Goal: Task Accomplishment & Management: Use online tool/utility

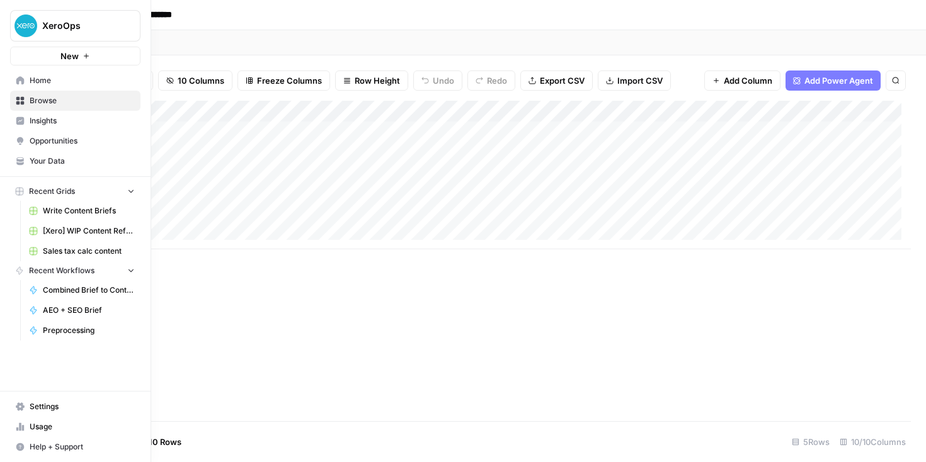
click at [13, 79] on link "Home" at bounding box center [75, 81] width 130 height 20
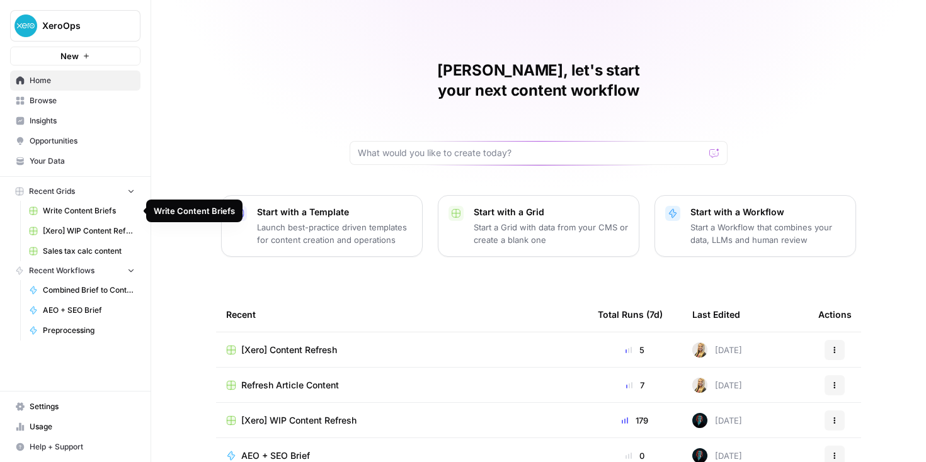
click at [66, 206] on span "Write Content Briefs" at bounding box center [89, 210] width 92 height 11
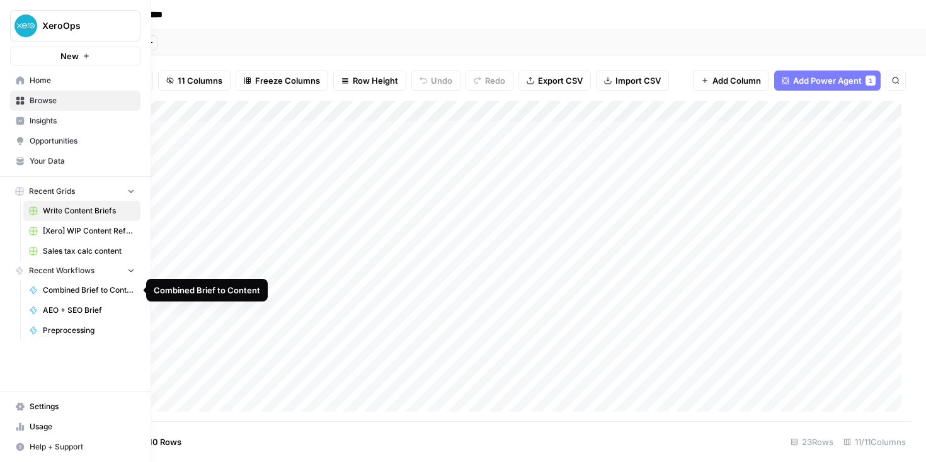
click at [49, 158] on span "Your Data" at bounding box center [82, 161] width 105 height 11
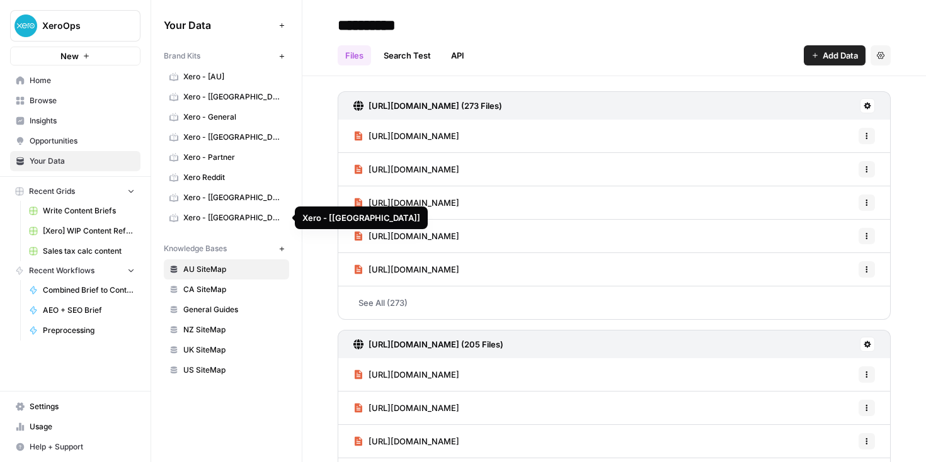
click at [55, 83] on span "Home" at bounding box center [82, 80] width 105 height 11
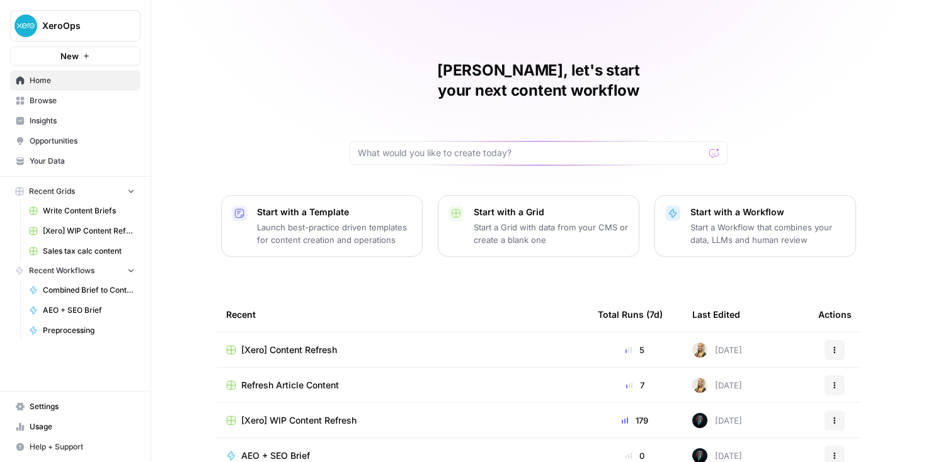
scroll to position [105, 0]
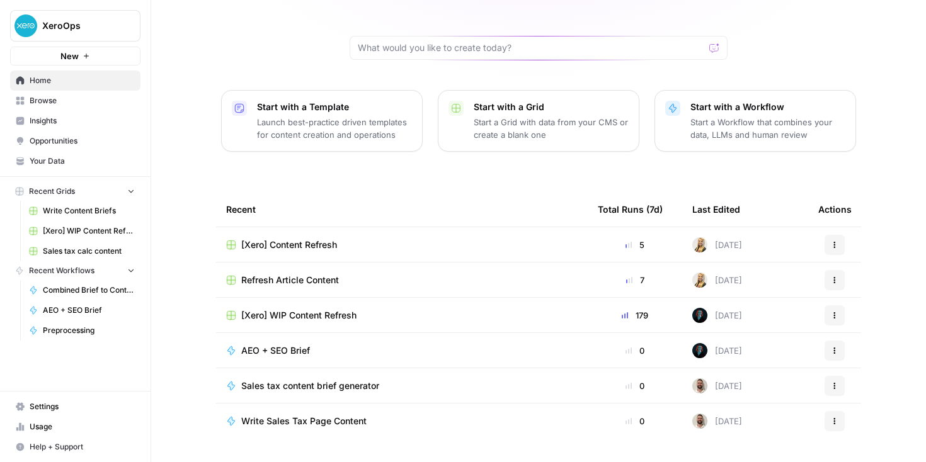
click at [86, 156] on span "Your Data" at bounding box center [82, 161] width 105 height 11
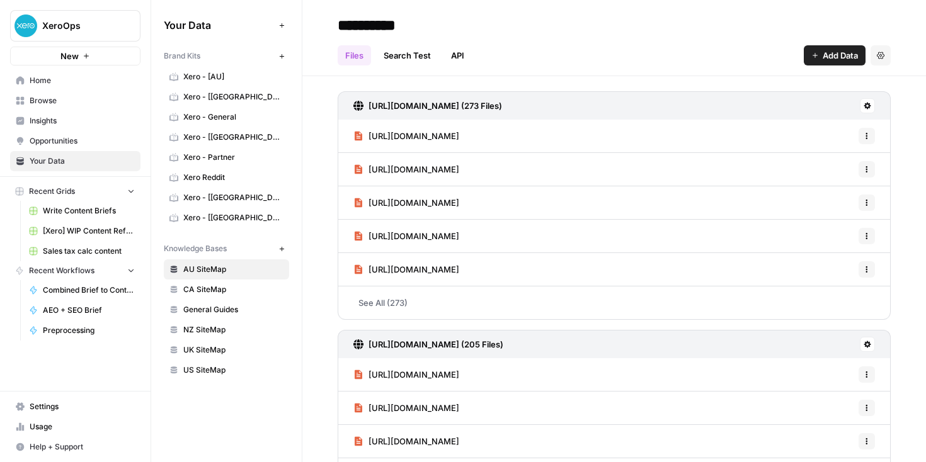
click at [79, 102] on span "Browse" at bounding box center [82, 100] width 105 height 11
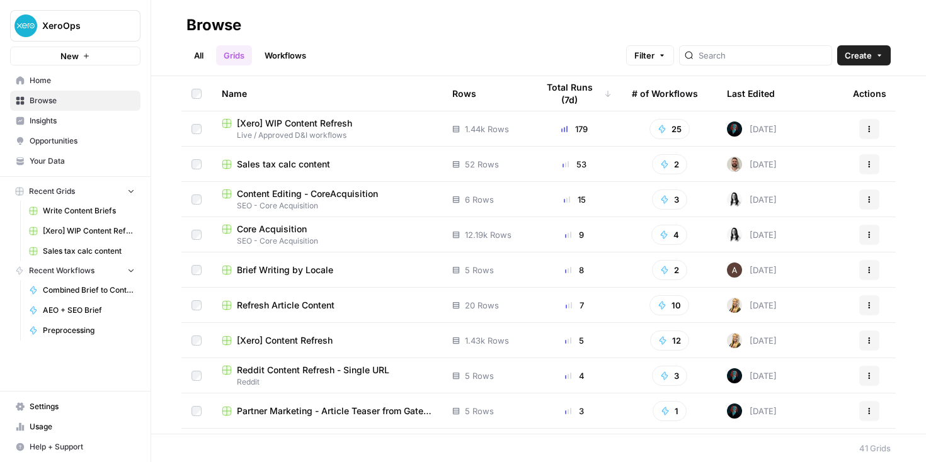
click at [37, 79] on span "Home" at bounding box center [82, 80] width 105 height 11
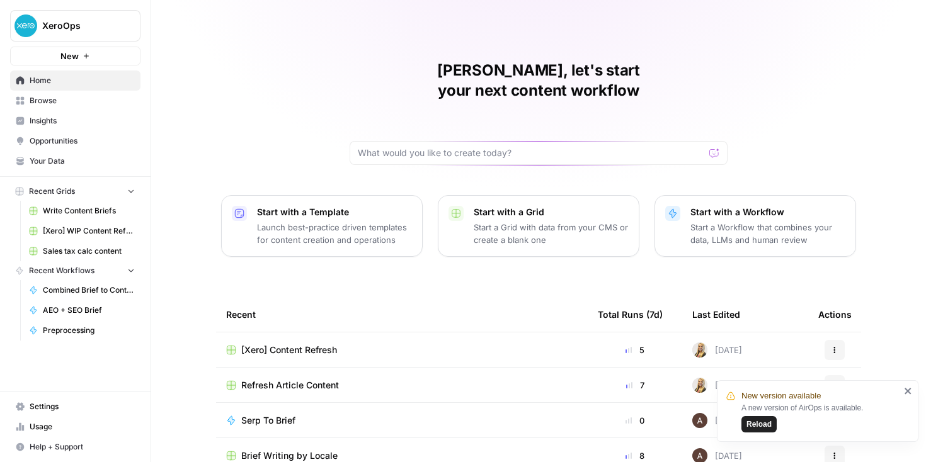
click at [758, 424] on span "Reload" at bounding box center [758, 424] width 25 height 11
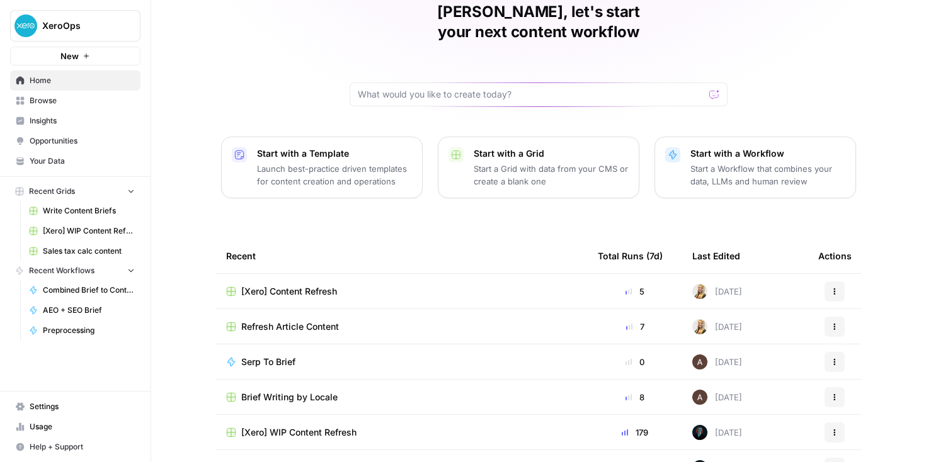
scroll to position [117, 0]
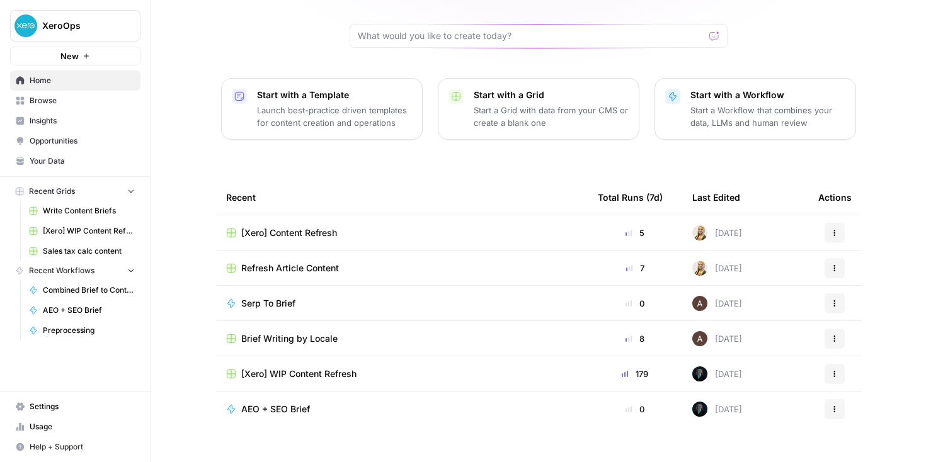
click at [318, 368] on span "[Xero] WIP Content Refresh" at bounding box center [298, 374] width 115 height 13
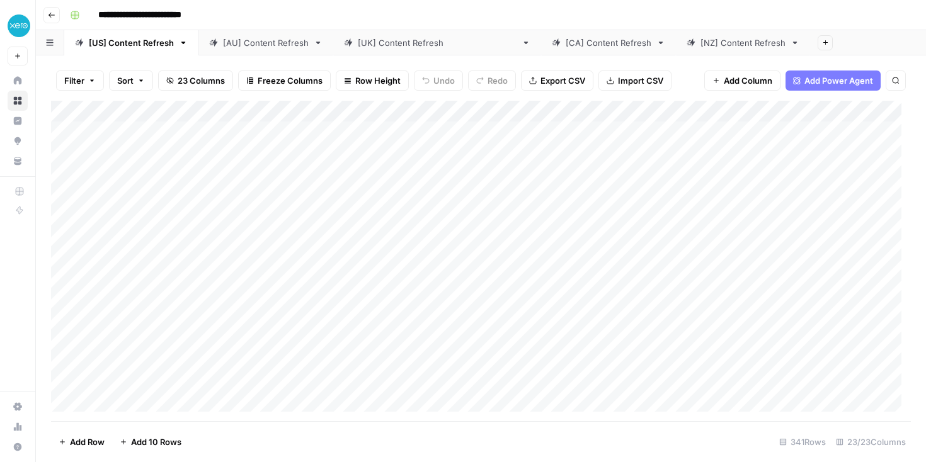
click at [656, 115] on div "Add Column" at bounding box center [481, 261] width 860 height 321
click at [647, 199] on span "Sort Descending" at bounding box center [681, 199] width 110 height 13
click at [803, 14] on div "**********" at bounding box center [489, 15] width 848 height 20
click at [642, 115] on div "Add Column" at bounding box center [481, 261] width 860 height 319
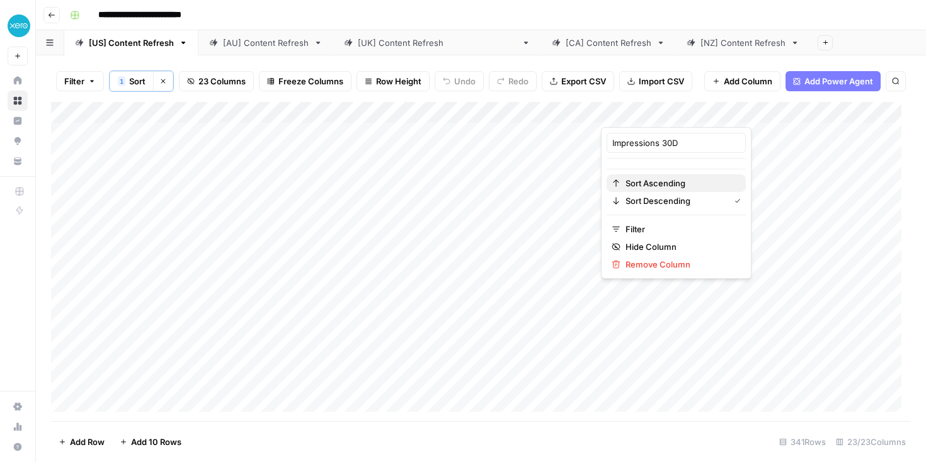
click at [660, 185] on span "Sort Ascending" at bounding box center [681, 183] width 110 height 13
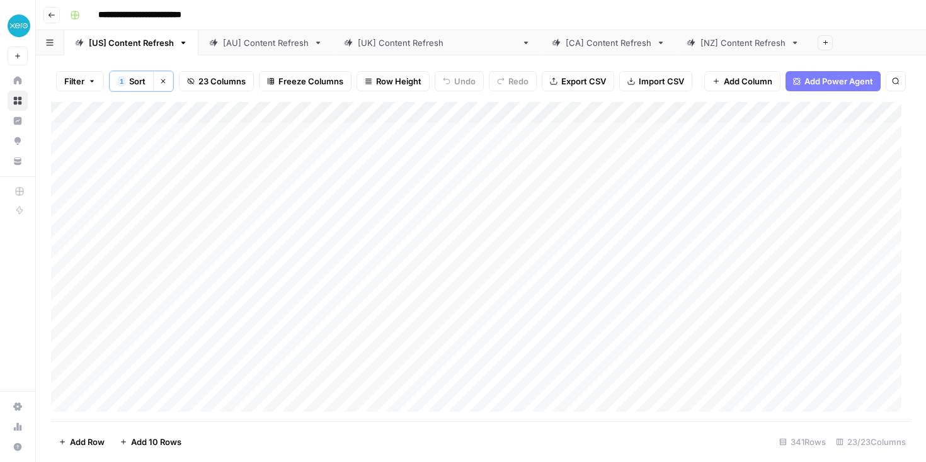
click at [828, 113] on div "Add Column" at bounding box center [481, 261] width 860 height 319
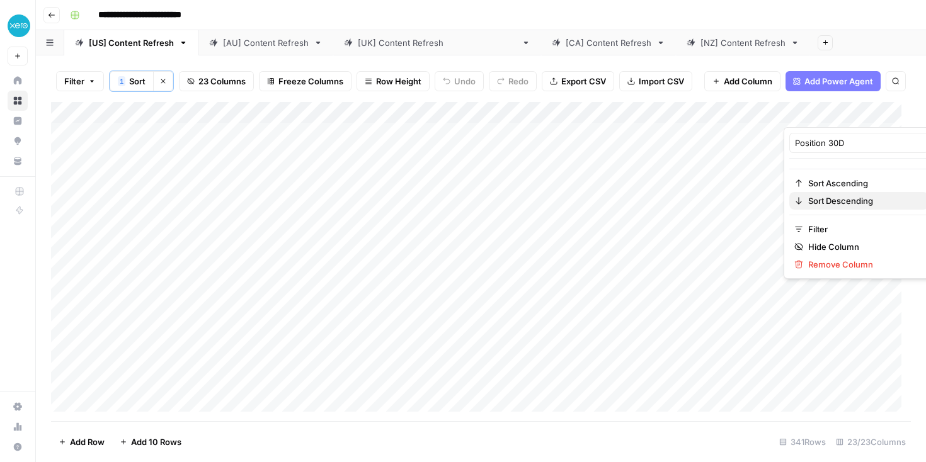
click at [821, 201] on span "Sort Descending" at bounding box center [863, 201] width 110 height 13
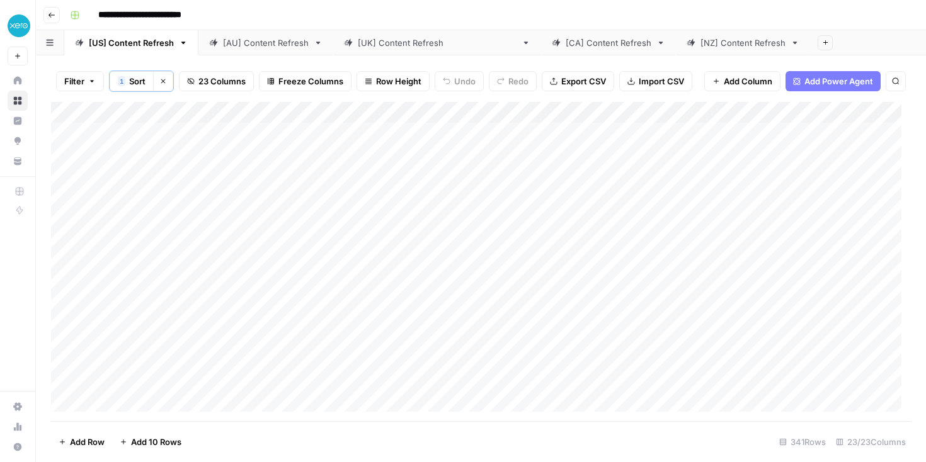
click at [510, 115] on div "Add Column" at bounding box center [481, 261] width 860 height 319
click at [523, 137] on span "All Rows" at bounding box center [556, 141] width 79 height 13
click at [275, 47] on div "[AU] Content Refresh" at bounding box center [266, 43] width 86 height 13
click at [475, 111] on div "Add Column" at bounding box center [481, 261] width 860 height 321
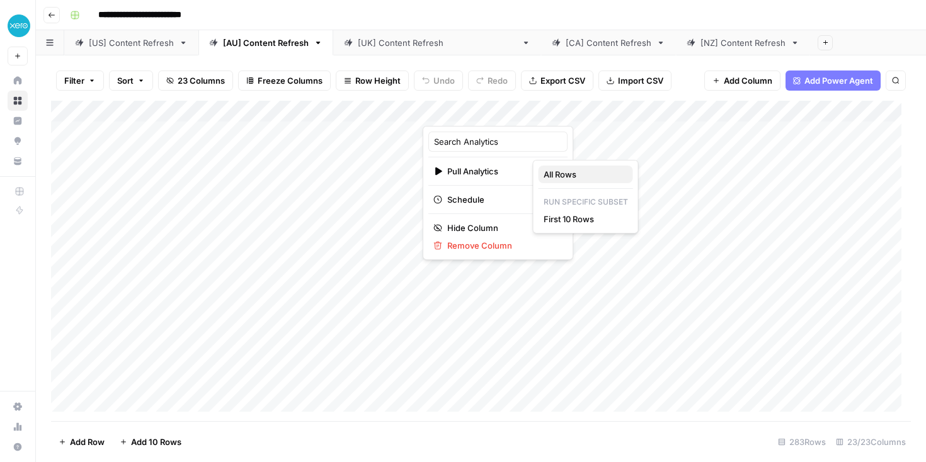
click at [573, 176] on span "All Rows" at bounding box center [583, 174] width 79 height 13
click at [400, 41] on div "[[GEOGRAPHIC_DATA]] Content Refresh" at bounding box center [437, 43] width 159 height 13
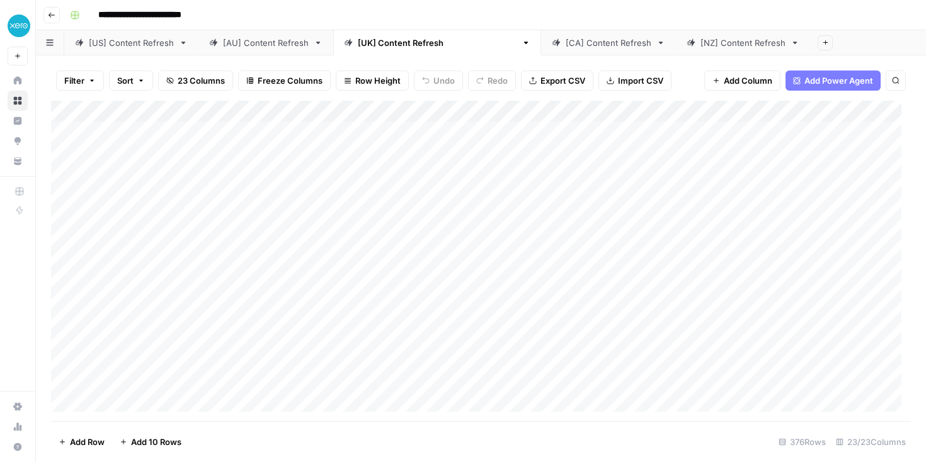
click at [484, 119] on div "Add Column" at bounding box center [481, 261] width 860 height 321
click at [485, 165] on span "Pull Analytics" at bounding box center [520, 171] width 98 height 13
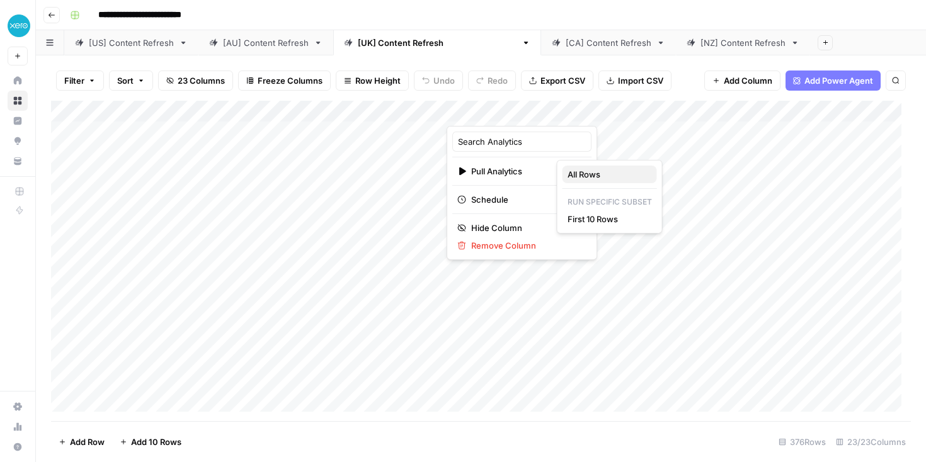
click at [622, 175] on span "All Rows" at bounding box center [607, 174] width 79 height 13
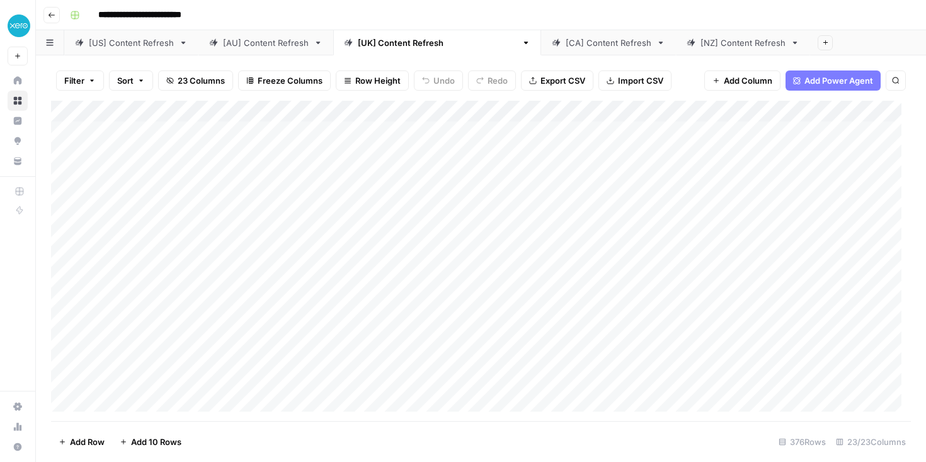
click at [566, 40] on div "[CA] Content Refresh" at bounding box center [609, 43] width 86 height 13
click at [400, 110] on div "Add Column" at bounding box center [481, 261] width 860 height 321
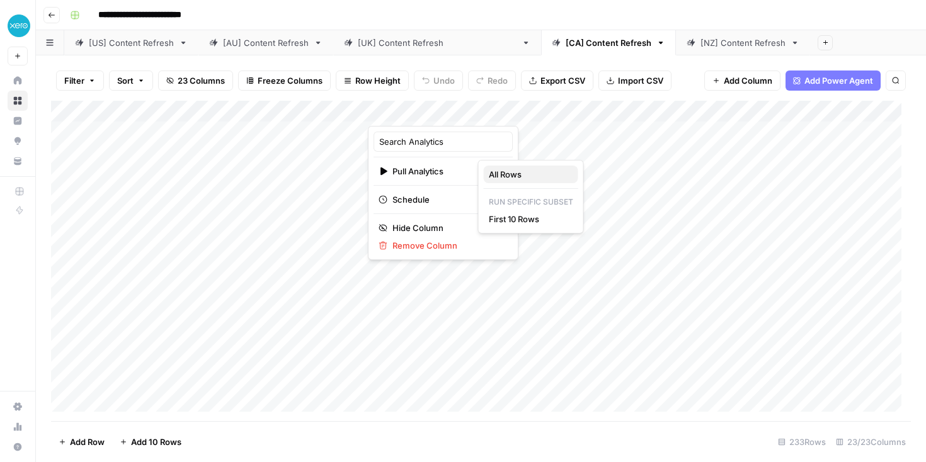
click at [523, 176] on span "All Rows" at bounding box center [528, 174] width 79 height 13
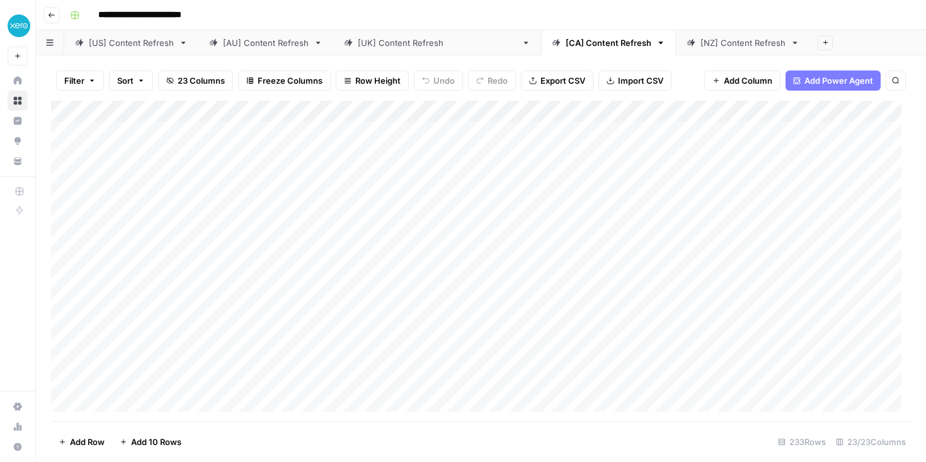
click at [700, 45] on div "[NZ] Content Refresh" at bounding box center [742, 43] width 85 height 13
click at [337, 110] on div "Add Column" at bounding box center [481, 261] width 860 height 321
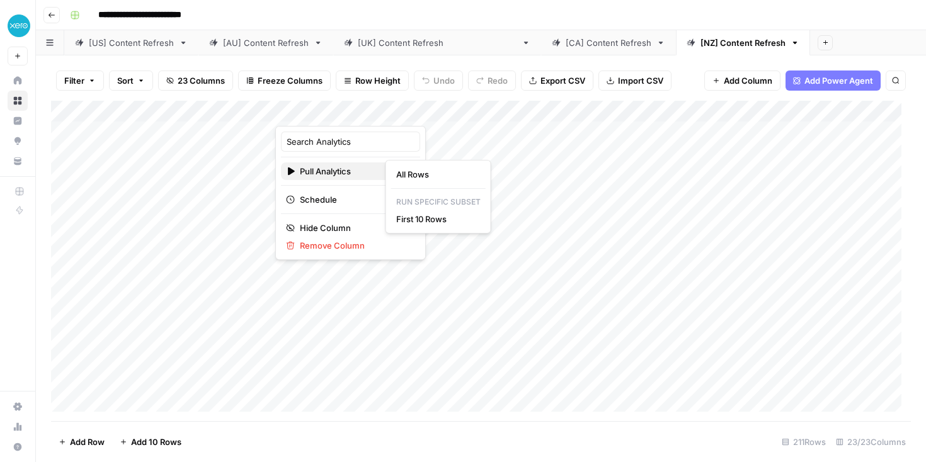
click at [340, 174] on span "Pull Analytics" at bounding box center [349, 171] width 98 height 13
click at [418, 173] on span "All Rows" at bounding box center [435, 174] width 79 height 13
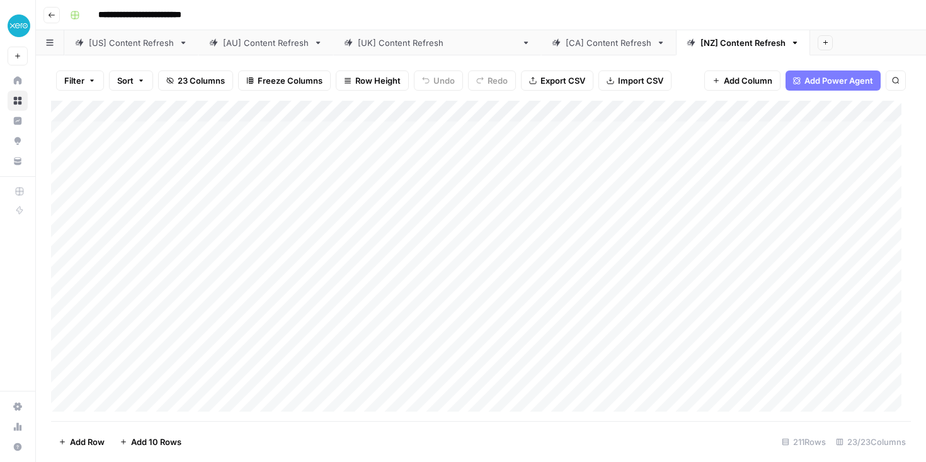
click at [100, 45] on div "[US] Content Refresh" at bounding box center [131, 43] width 85 height 13
click at [665, 117] on div "Add Column" at bounding box center [481, 261] width 860 height 321
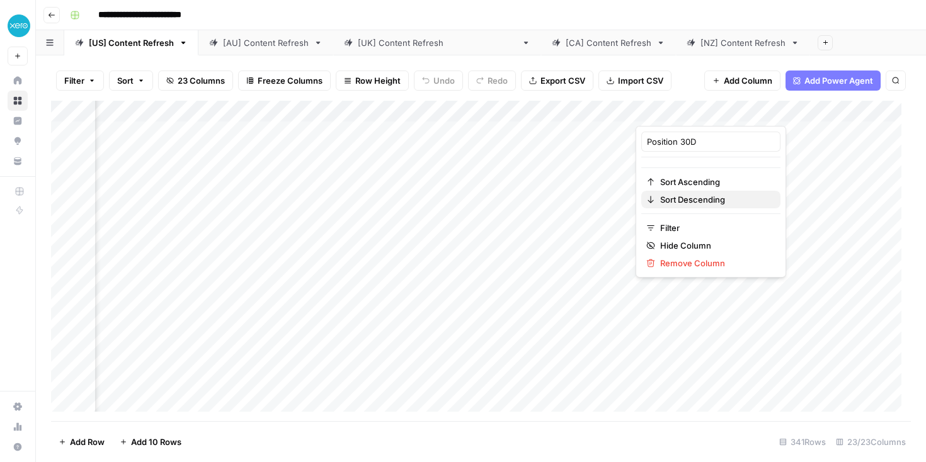
click at [698, 202] on span "Sort Descending" at bounding box center [715, 199] width 110 height 13
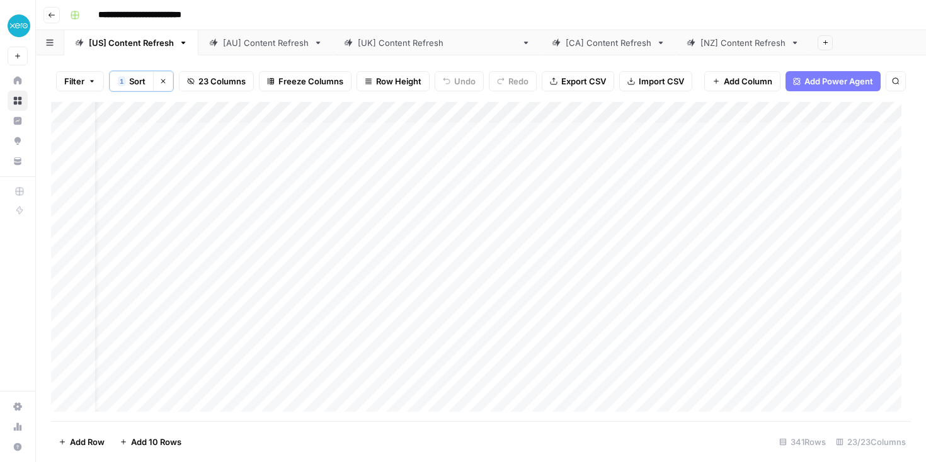
scroll to position [0, 187]
click at [171, 131] on div "Add Column" at bounding box center [481, 261] width 860 height 319
click at [171, 131] on body "**********" at bounding box center [463, 231] width 926 height 462
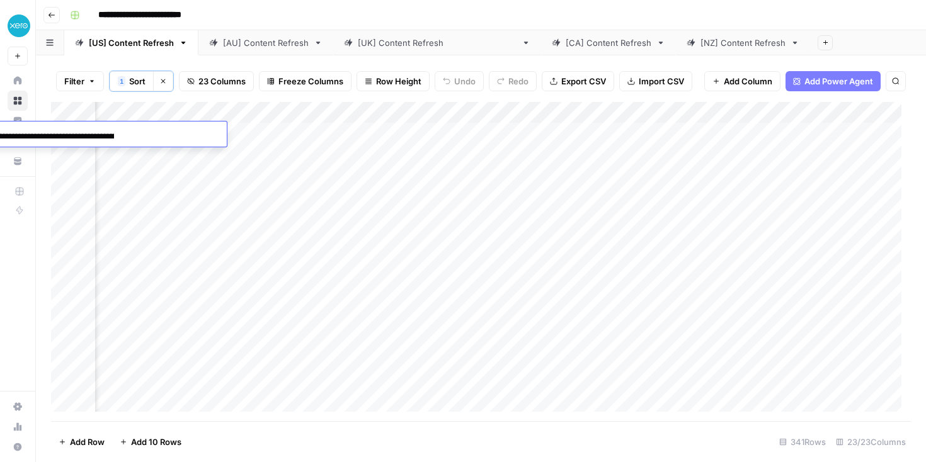
click at [815, 126] on div "Add Column" at bounding box center [481, 261] width 860 height 319
click at [817, 139] on div "Add Column" at bounding box center [481, 261] width 860 height 319
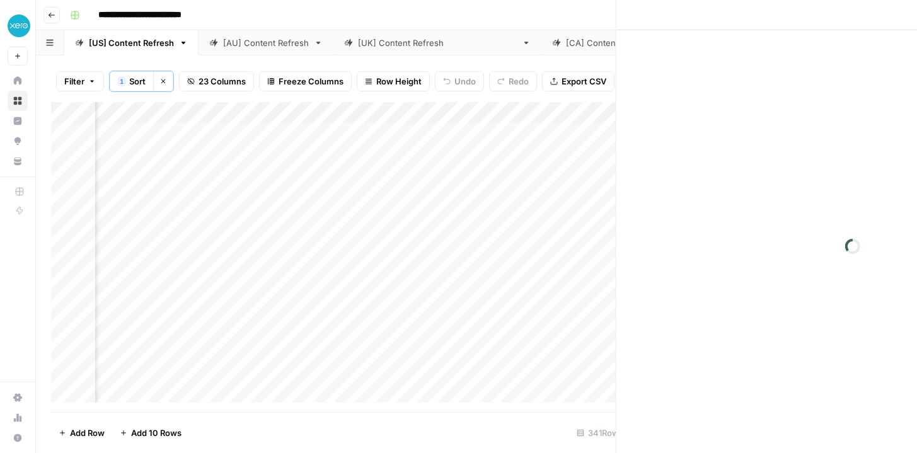
click at [817, 139] on div at bounding box center [851, 133] width 115 height 23
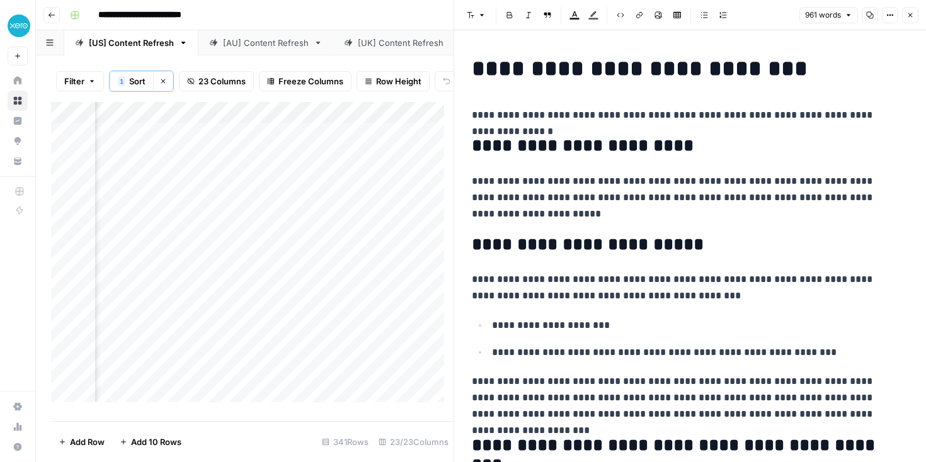
scroll to position [0, 2490]
click at [440, 121] on button "Add Column" at bounding box center [419, 113] width 66 height 16
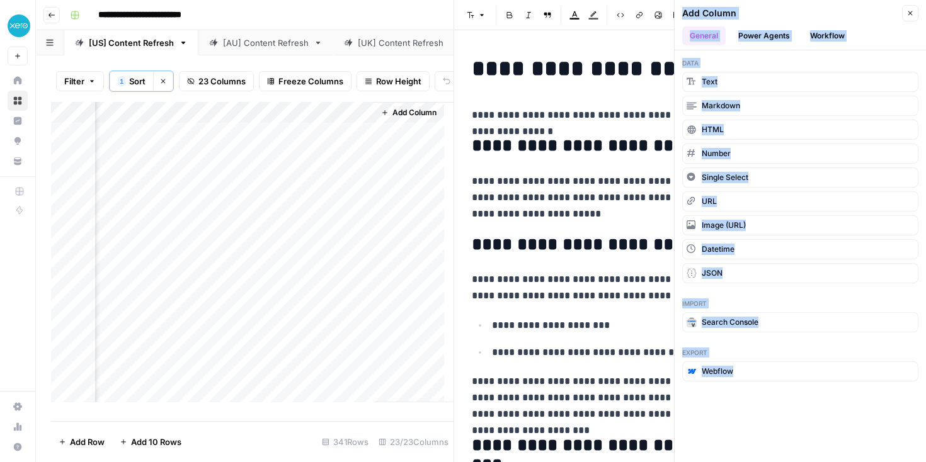
click at [910, 9] on icon "button" at bounding box center [910, 13] width 8 height 8
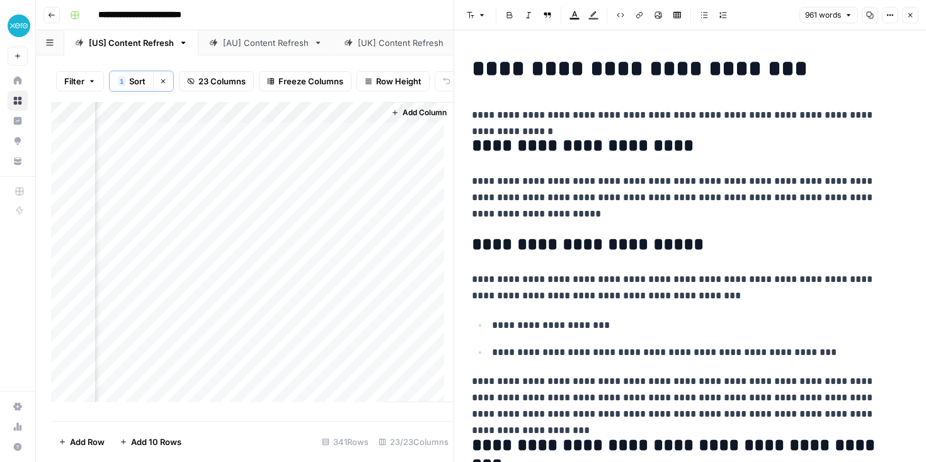
click at [403, 118] on span "Add Column" at bounding box center [425, 112] width 44 height 11
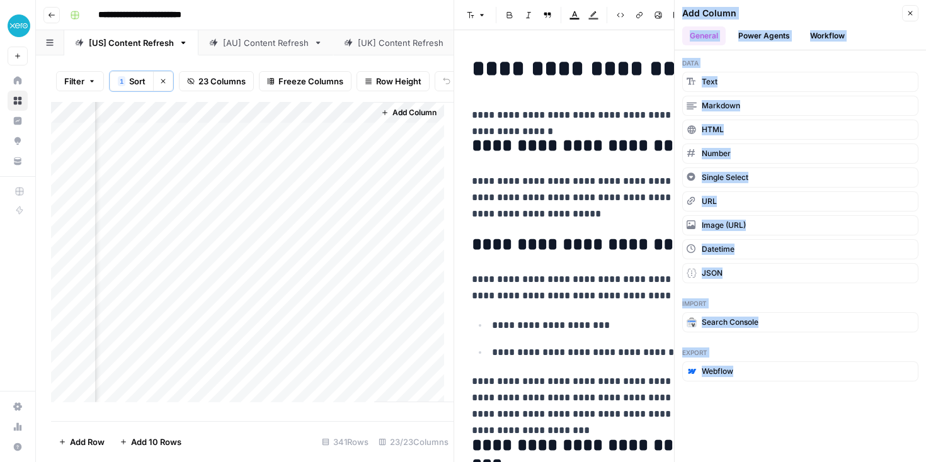
click at [914, 11] on button "Close" at bounding box center [910, 13] width 16 height 16
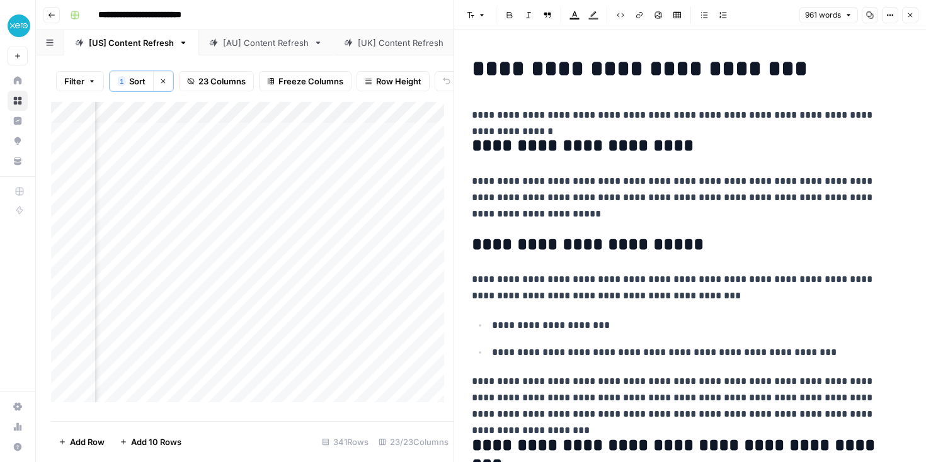
scroll to position [0, 864]
click at [174, 165] on div "Add Column" at bounding box center [252, 257] width 403 height 310
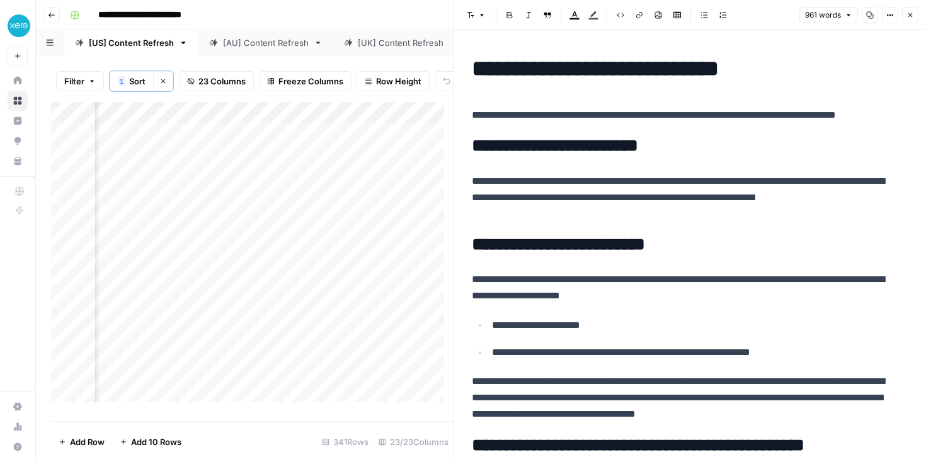
click at [174, 165] on div "Add Column" at bounding box center [252, 257] width 403 height 310
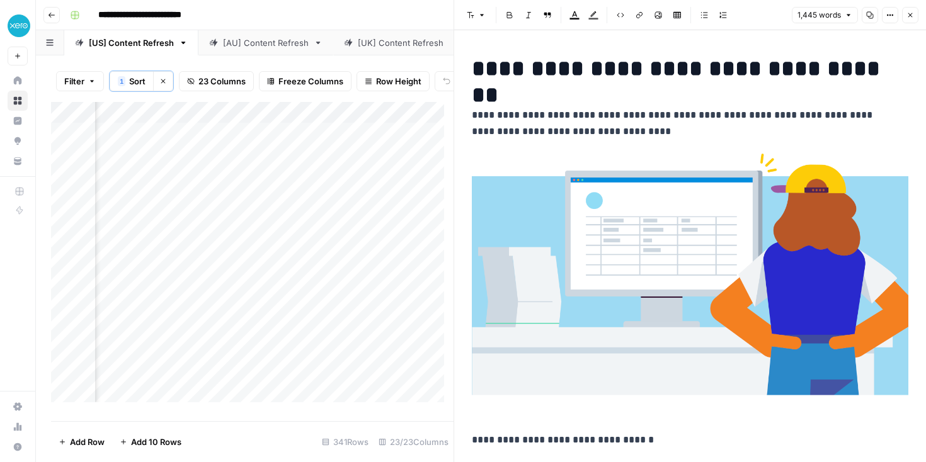
click at [531, 79] on h1 "**********" at bounding box center [685, 68] width 427 height 26
click at [535, 75] on h1 "**********" at bounding box center [685, 68] width 427 height 26
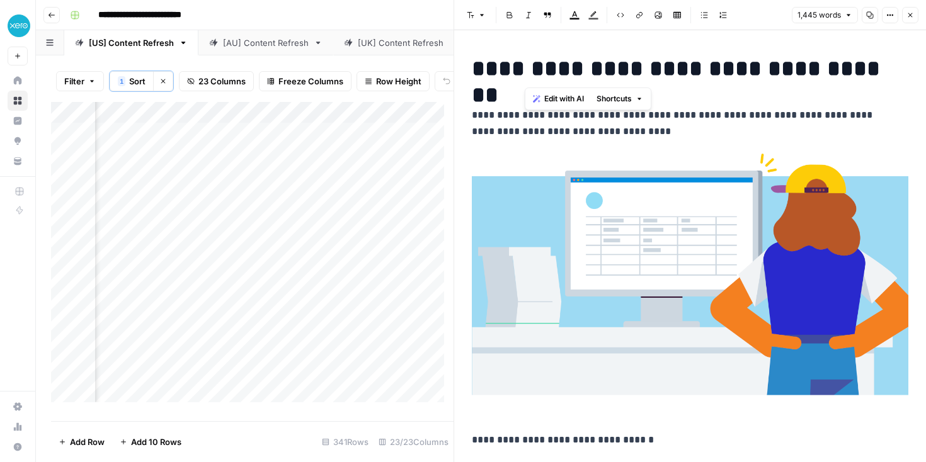
click at [535, 75] on h1 "**********" at bounding box center [685, 68] width 427 height 26
copy h1 "**********"
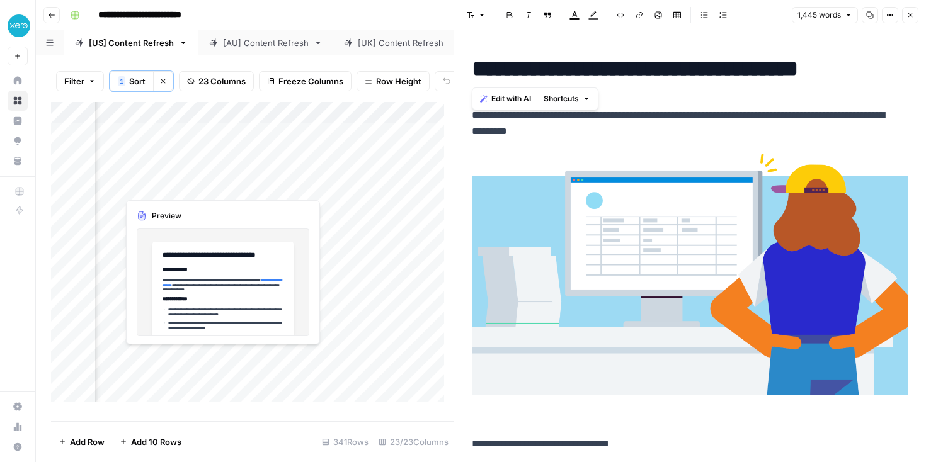
click at [174, 188] on div "Add Column" at bounding box center [252, 257] width 403 height 310
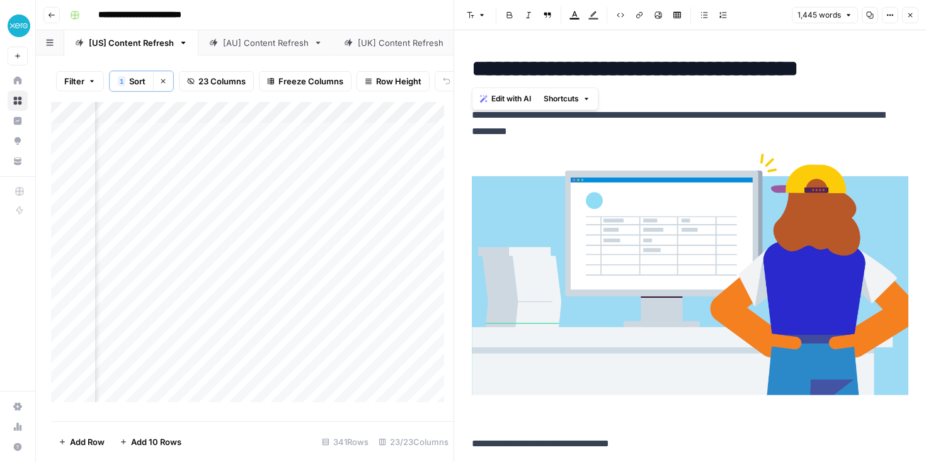
scroll to position [0, 2490]
click at [437, 114] on button "Add Column" at bounding box center [419, 113] width 66 height 16
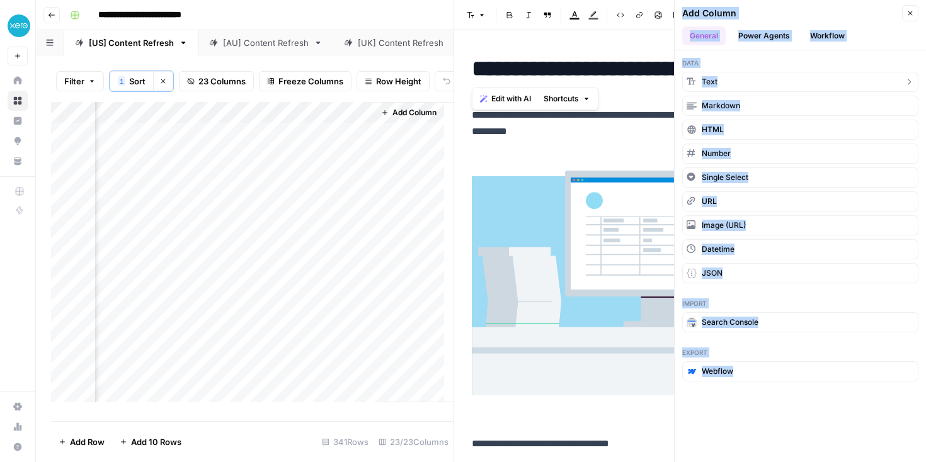
click at [757, 81] on button "Text" at bounding box center [800, 82] width 236 height 20
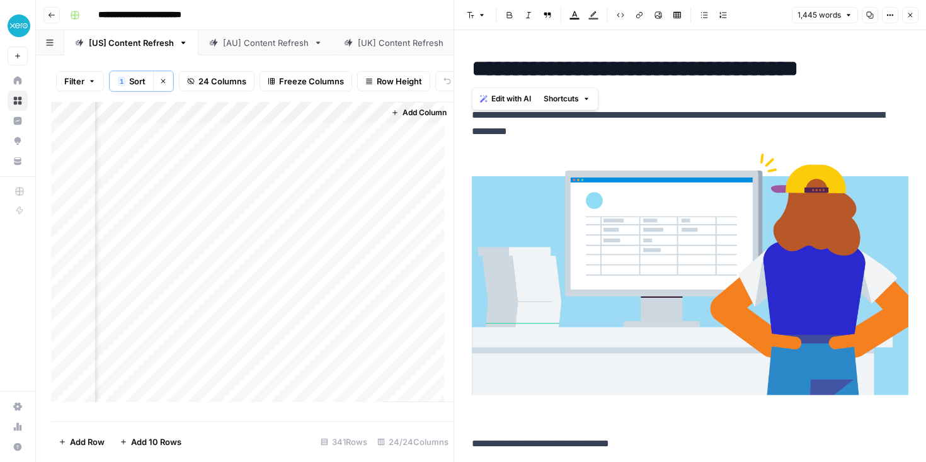
scroll to position [0, 2671]
click at [262, 127] on div "Add Column" at bounding box center [252, 257] width 403 height 310
click at [256, 125] on div at bounding box center [283, 123] width 182 height 25
click at [246, 145] on div "New Column" at bounding box center [267, 152] width 139 height 20
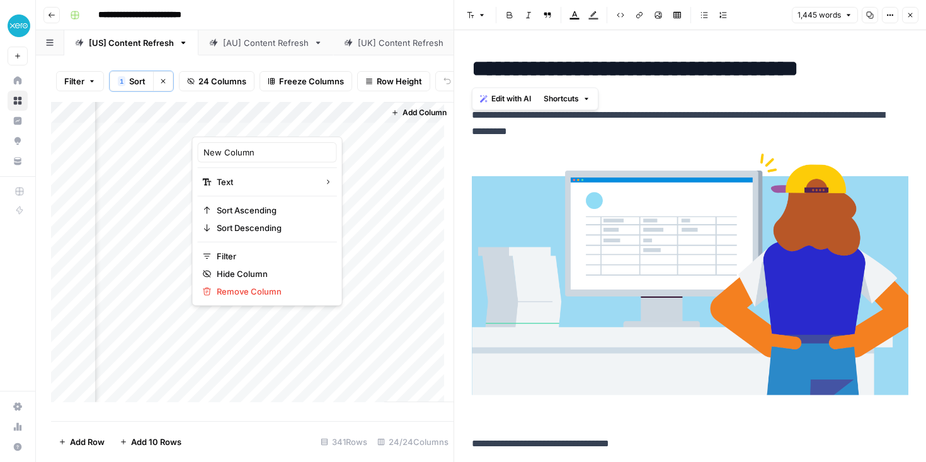
click at [246, 145] on div "Add Column" at bounding box center [252, 257] width 403 height 310
click at [252, 123] on div "Add Column" at bounding box center [252, 257] width 403 height 310
click at [248, 147] on input "New Column" at bounding box center [267, 152] width 128 height 13
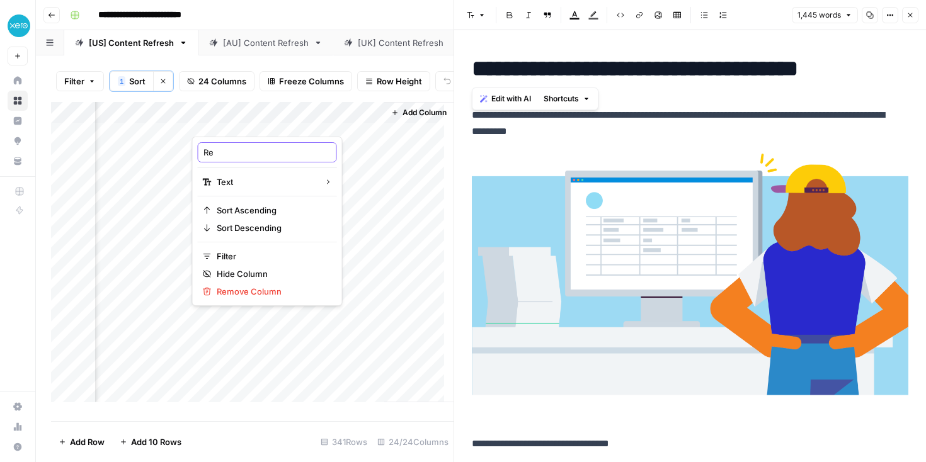
type input "R"
type input "Sent to publishing"
click at [334, 150] on div "Add Column" at bounding box center [252, 257] width 403 height 310
click at [324, 146] on div "Add Column" at bounding box center [252, 257] width 403 height 310
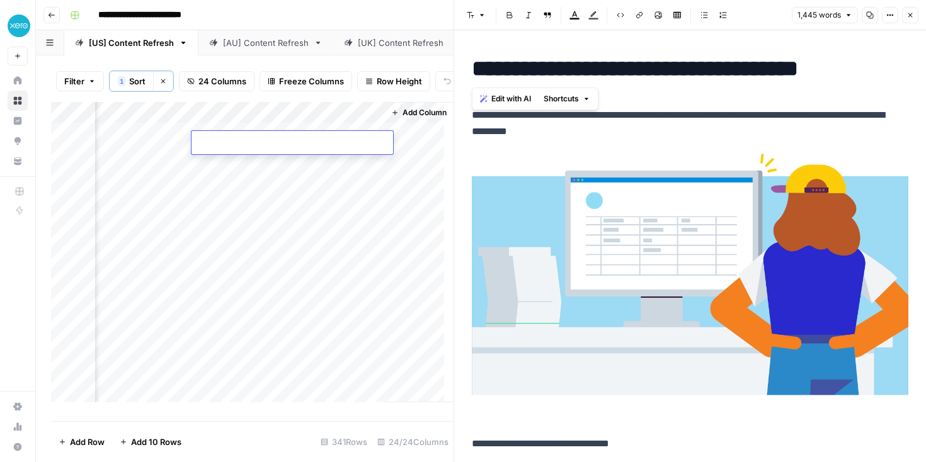
click at [324, 146] on textarea at bounding box center [292, 144] width 202 height 18
click at [300, 125] on div "Add Column" at bounding box center [252, 257] width 403 height 310
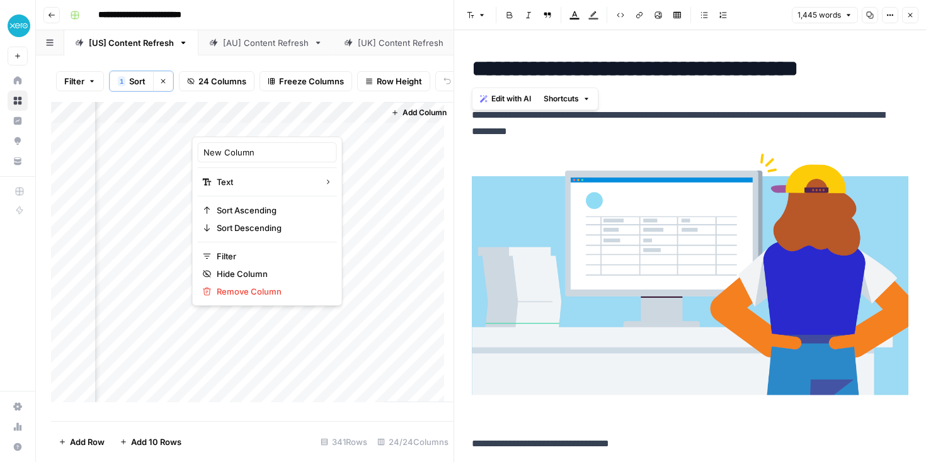
click at [278, 145] on div "New Column" at bounding box center [267, 152] width 139 height 20
click at [260, 178] on div "Add Column" at bounding box center [252, 257] width 403 height 310
click at [256, 118] on div "Add Column" at bounding box center [252, 257] width 403 height 310
click at [256, 118] on div at bounding box center [283, 123] width 182 height 25
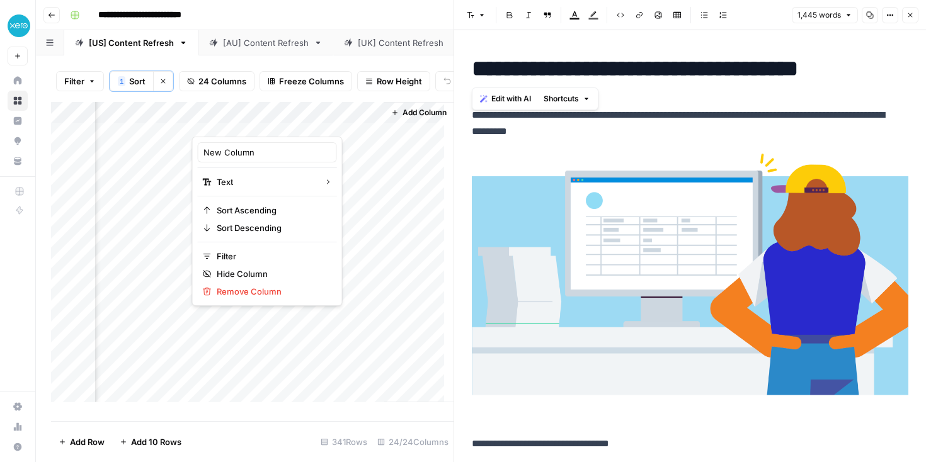
click at [256, 118] on div at bounding box center [283, 123] width 182 height 25
click at [242, 151] on input "New Column" at bounding box center [267, 152] width 128 height 13
type input "Sent to publishing"
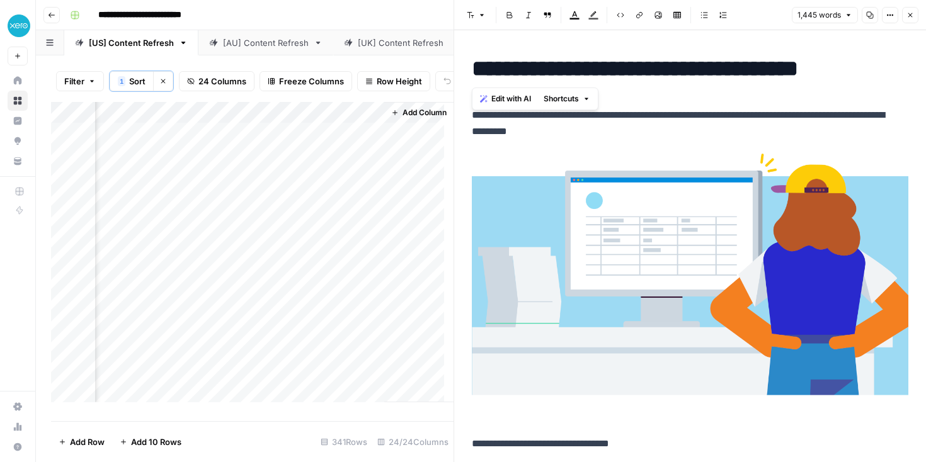
click at [239, 145] on div "Add Column" at bounding box center [252, 257] width 403 height 310
click at [239, 145] on textarea at bounding box center [292, 144] width 202 height 18
type textarea "***"
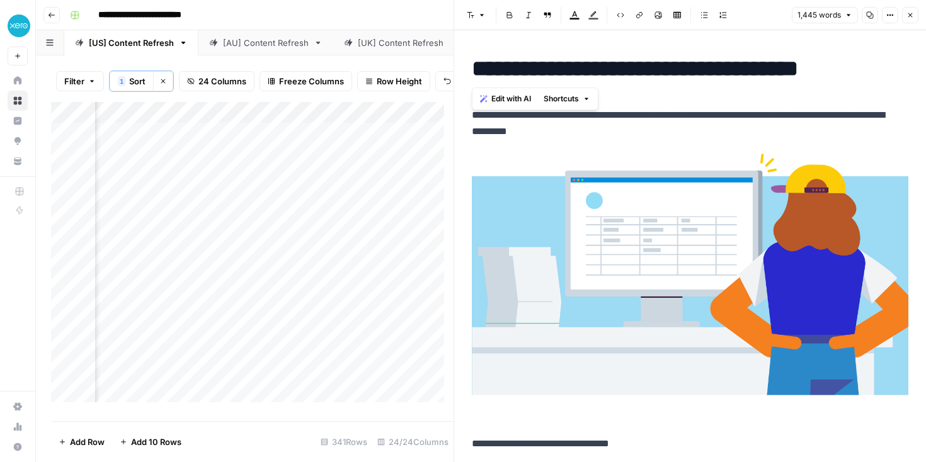
scroll to position [0, 889]
click at [264, 175] on div "Add Column" at bounding box center [252, 257] width 403 height 310
click at [365, 183] on div "Add Column" at bounding box center [252, 257] width 403 height 310
click at [322, 185] on div "Add Column" at bounding box center [252, 257] width 403 height 310
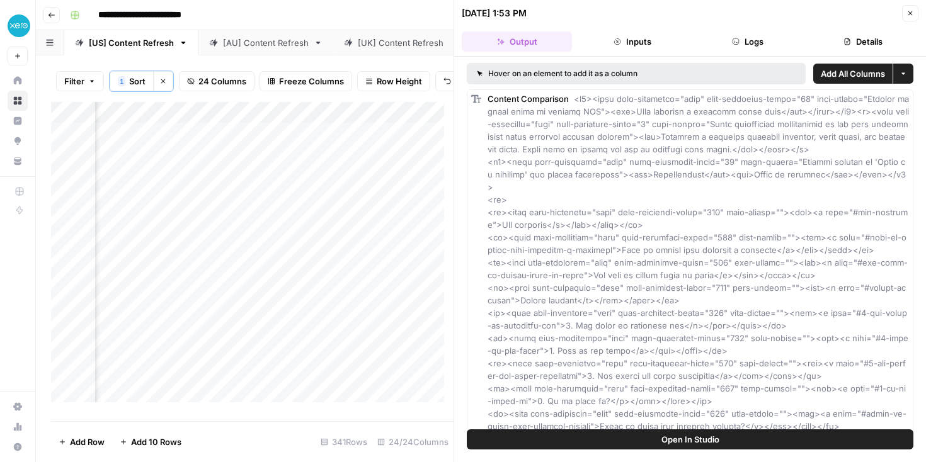
scroll to position [0, 1937]
click at [268, 189] on div "Add Column" at bounding box center [252, 257] width 403 height 310
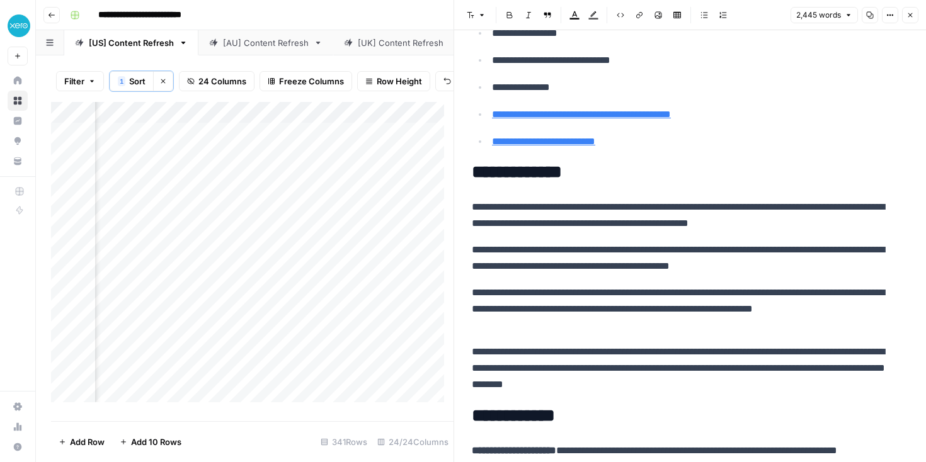
scroll to position [0, 1225]
click at [198, 188] on div "Add Column" at bounding box center [252, 257] width 403 height 310
click at [275, 207] on div "Add Column" at bounding box center [252, 257] width 403 height 310
click at [219, 199] on div "Add Column" at bounding box center [252, 257] width 403 height 310
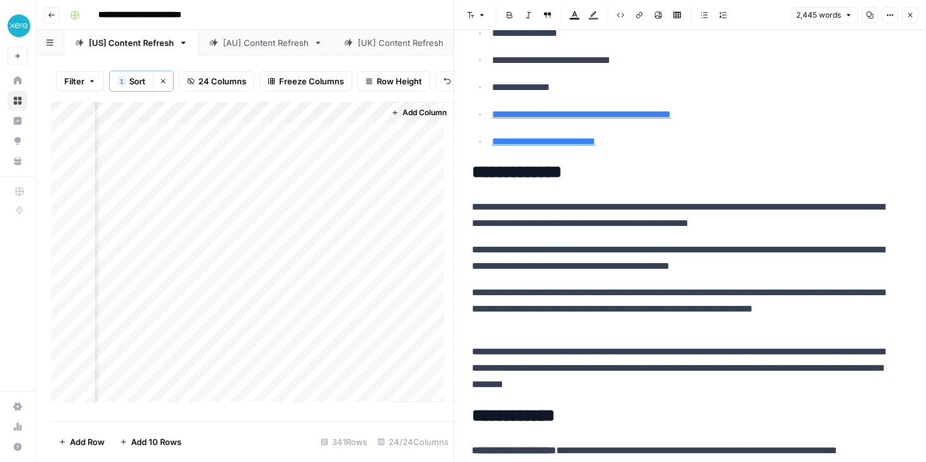
click at [219, 199] on div "Add Column" at bounding box center [252, 257] width 403 height 310
type textarea "***"
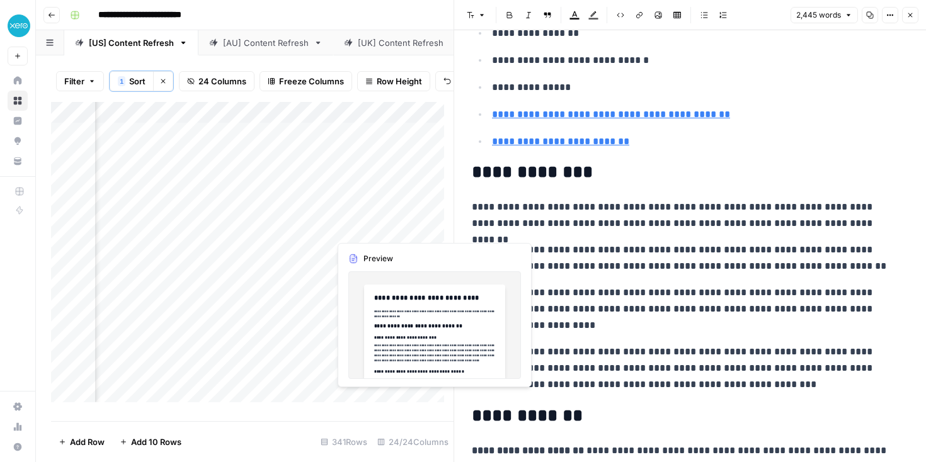
click at [380, 229] on div "Add Column" at bounding box center [252, 257] width 403 height 310
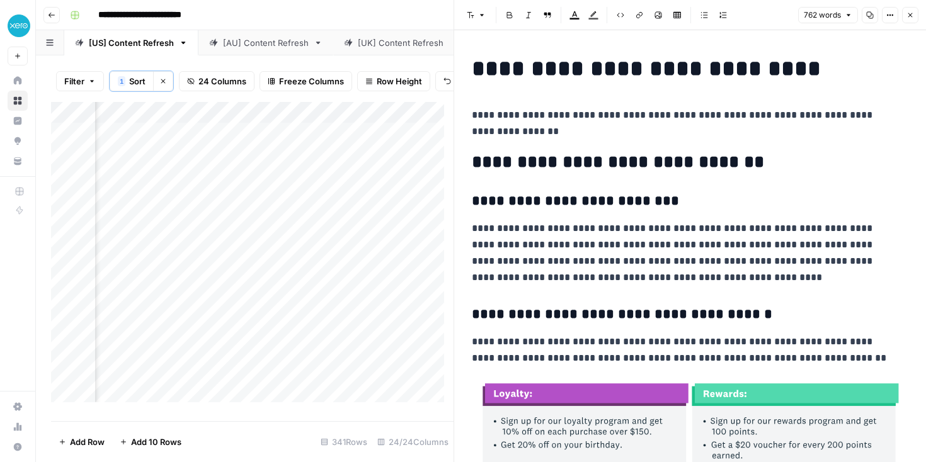
click at [578, 60] on h1 "**********" at bounding box center [685, 68] width 427 height 26
copy h1 "**********"
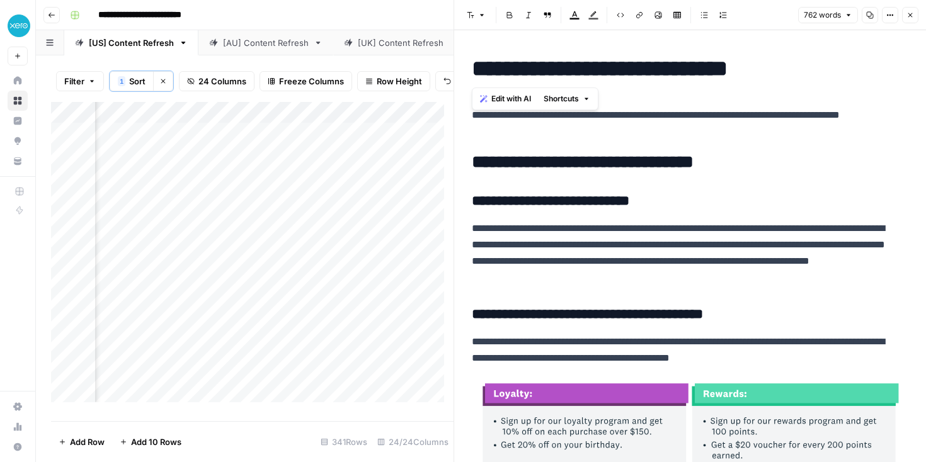
scroll to position [0, 2671]
click at [221, 227] on div "Add Column" at bounding box center [252, 257] width 403 height 310
type textarea "***"
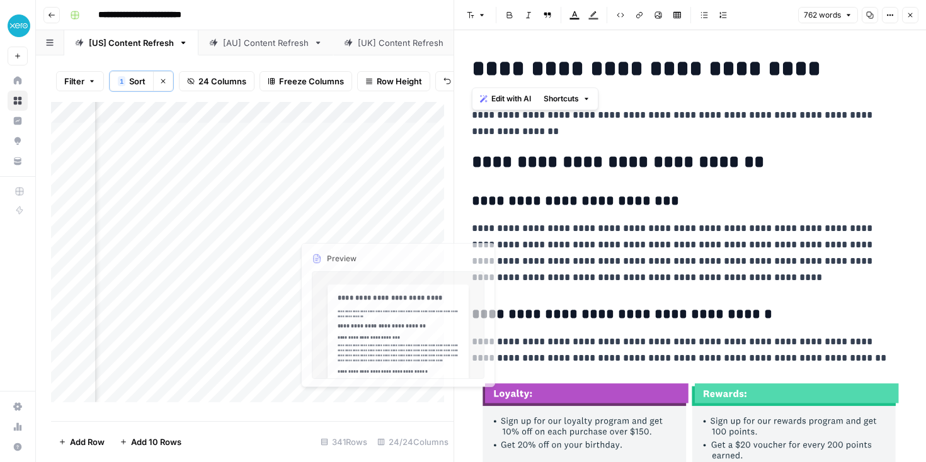
click at [363, 246] on div "Add Column" at bounding box center [252, 257] width 403 height 310
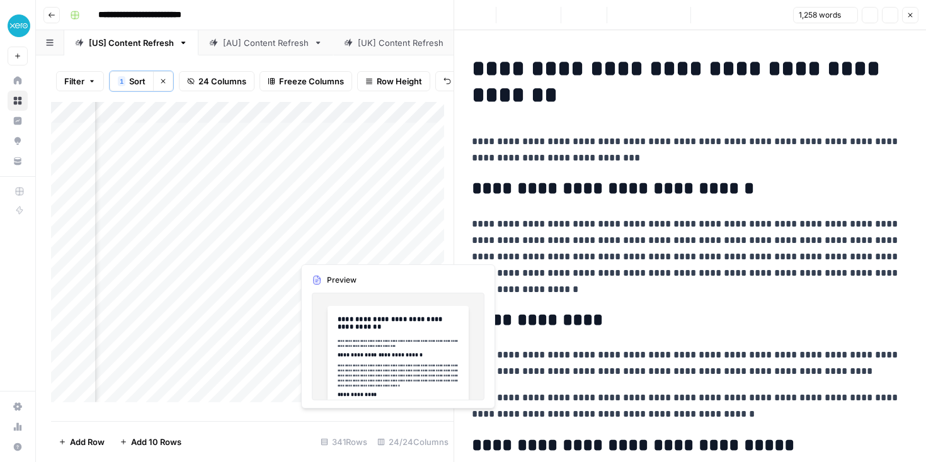
click at [363, 246] on div at bounding box center [350, 249] width 115 height 23
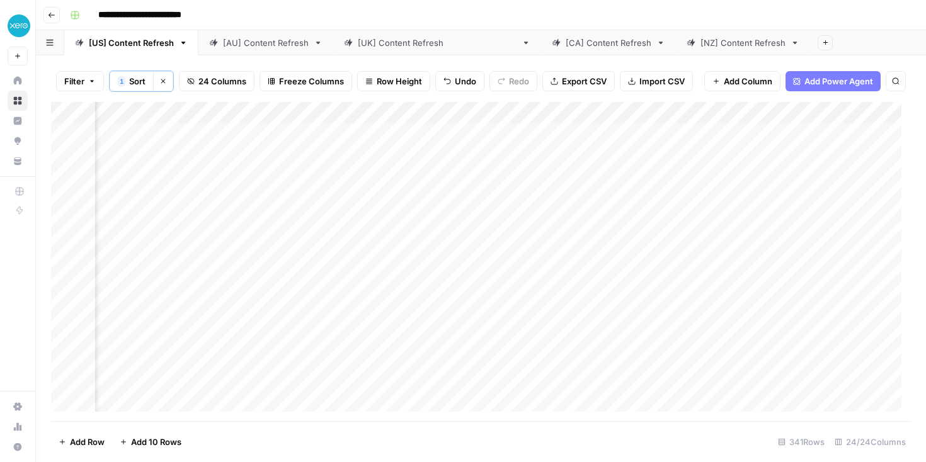
click at [448, 243] on div "Add Column" at bounding box center [481, 261] width 860 height 319
click at [725, 242] on div "Add Column" at bounding box center [481, 261] width 860 height 319
click at [758, 284] on div "Add Column" at bounding box center [481, 261] width 860 height 319
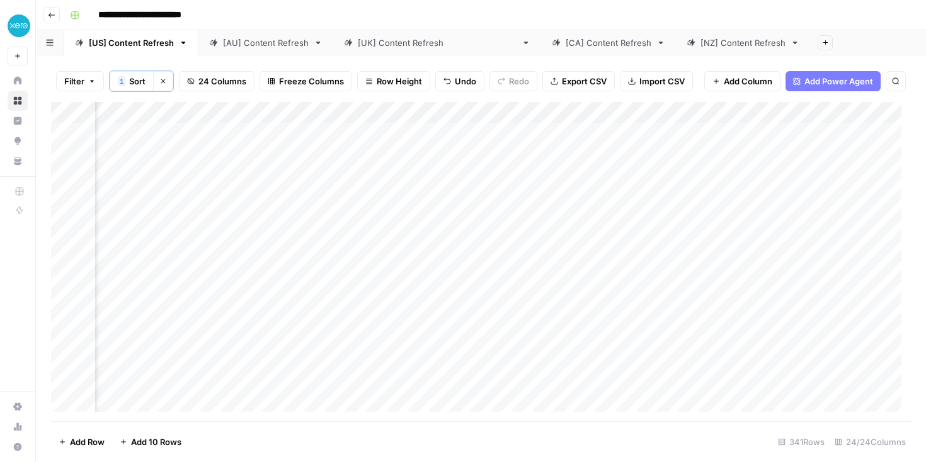
click at [760, 246] on div "Add Column" at bounding box center [481, 261] width 860 height 319
type textarea "***"
click at [510, 262] on div "Add Column" at bounding box center [481, 261] width 860 height 319
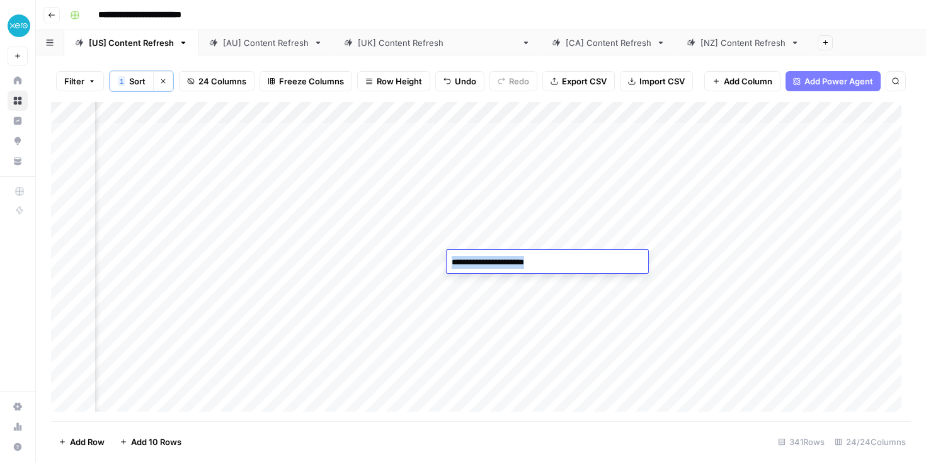
click at [510, 262] on textarea "**********" at bounding box center [548, 263] width 202 height 18
click at [513, 380] on div "Add Column" at bounding box center [481, 261] width 860 height 319
click at [530, 263] on div "Add Column" at bounding box center [481, 261] width 860 height 319
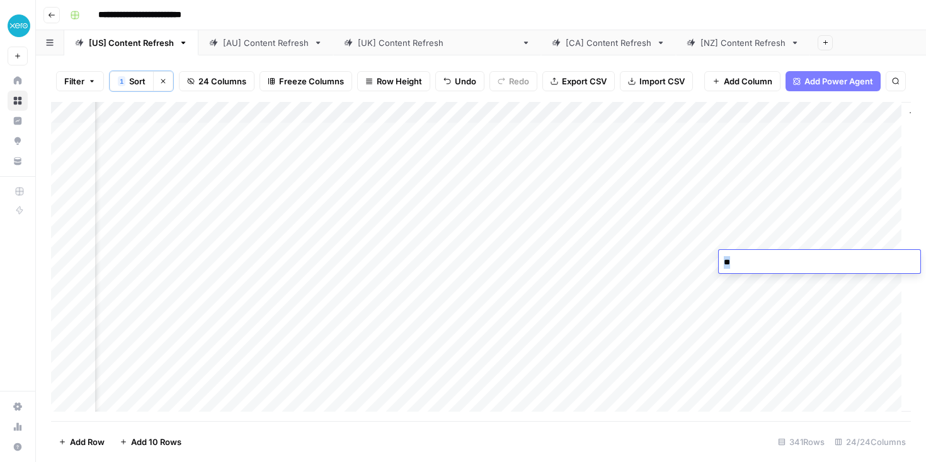
type textarea "***"
click at [390, 281] on div "Add Column" at bounding box center [481, 261] width 860 height 319
click at [390, 281] on textarea "**********" at bounding box center [422, 284] width 202 height 18
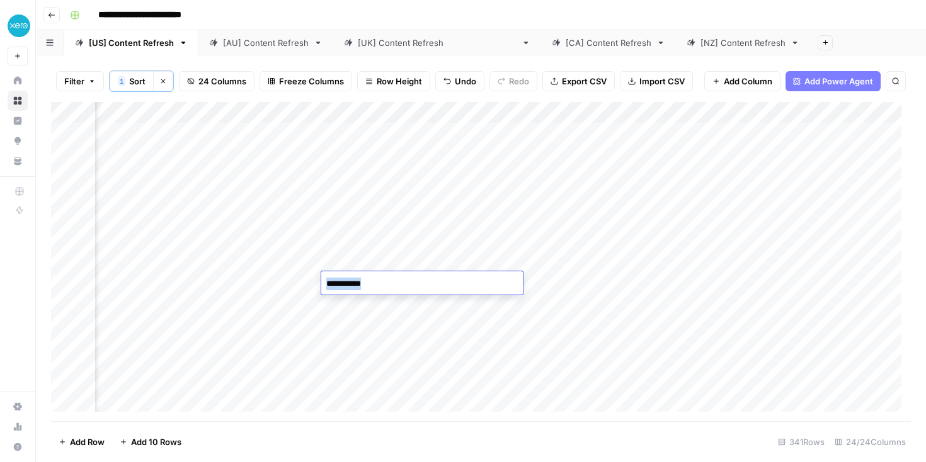
click at [583, 280] on div "Add Column" at bounding box center [481, 261] width 860 height 319
type textarea "***"
click at [261, 310] on div "Add Column" at bounding box center [481, 261] width 860 height 319
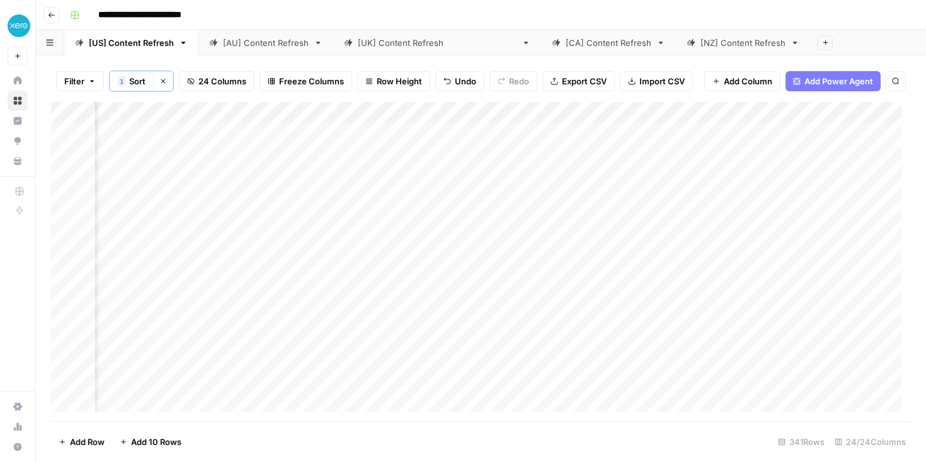
click at [261, 310] on div "Add Column" at bounding box center [481, 261] width 860 height 319
click at [261, 310] on textarea "**********" at bounding box center [321, 306] width 202 height 18
click at [406, 363] on div "Add Column" at bounding box center [481, 261] width 860 height 319
click at [285, 314] on div "Add Column" at bounding box center [481, 261] width 860 height 319
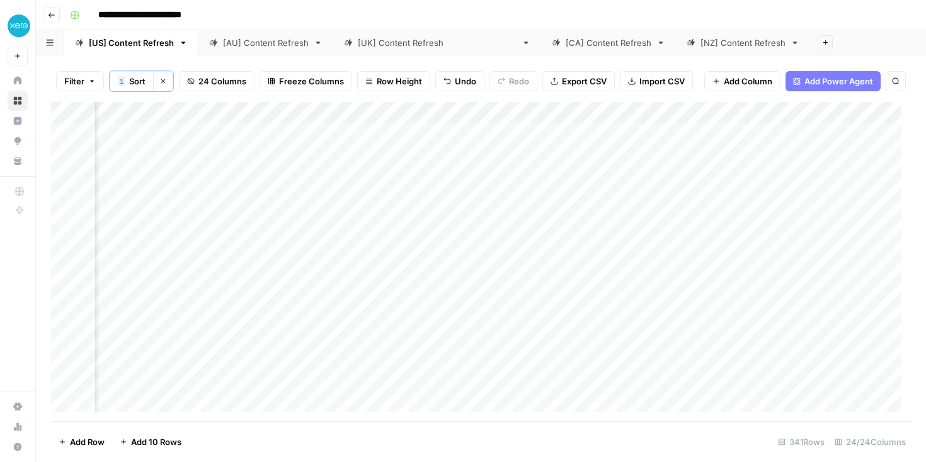
click at [357, 307] on div "Add Column" at bounding box center [481, 261] width 860 height 319
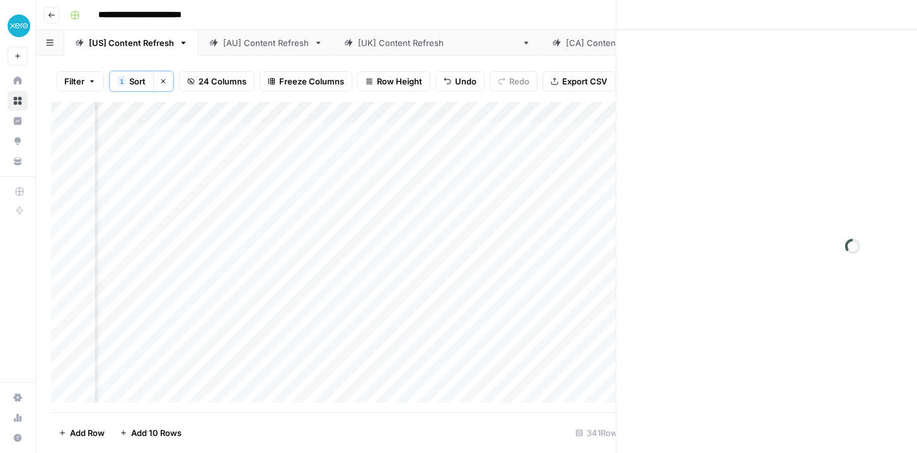
click at [357, 307] on div at bounding box center [350, 304] width 115 height 23
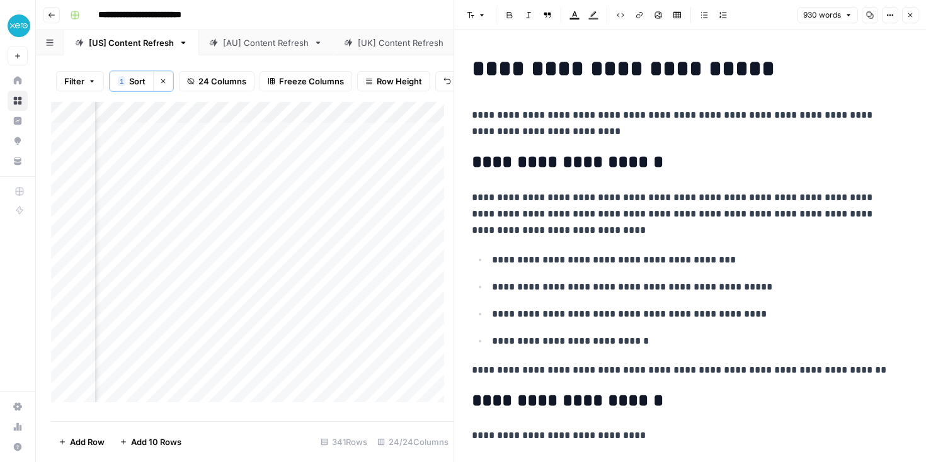
click at [510, 74] on h1 "**********" at bounding box center [685, 68] width 427 height 26
copy h1 "**********"
click at [324, 16] on div "**********" at bounding box center [489, 15] width 848 height 20
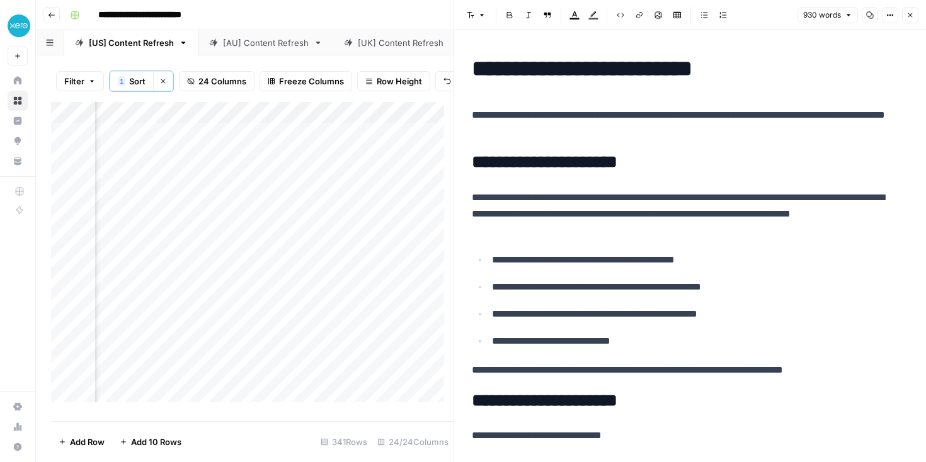
click at [335, 359] on div "Add Column" at bounding box center [252, 257] width 403 height 310
click at [910, 14] on icon "button" at bounding box center [910, 15] width 4 height 4
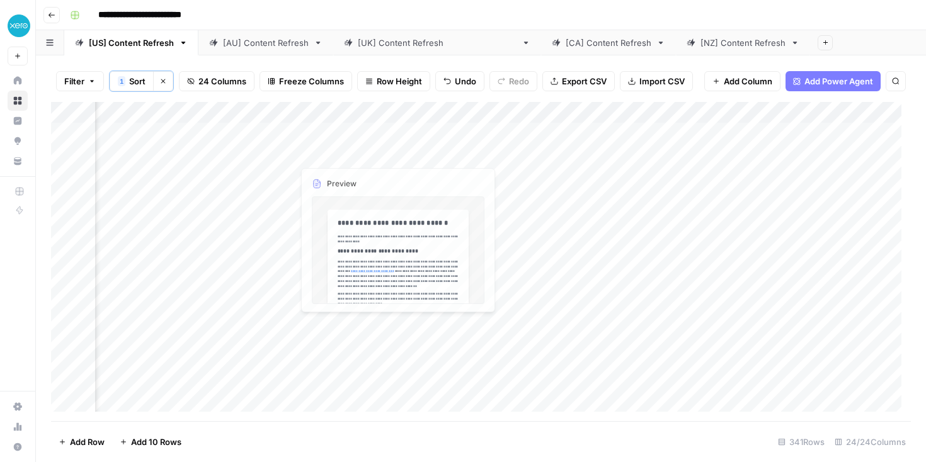
click at [350, 302] on div "Add Column" at bounding box center [481, 261] width 860 height 319
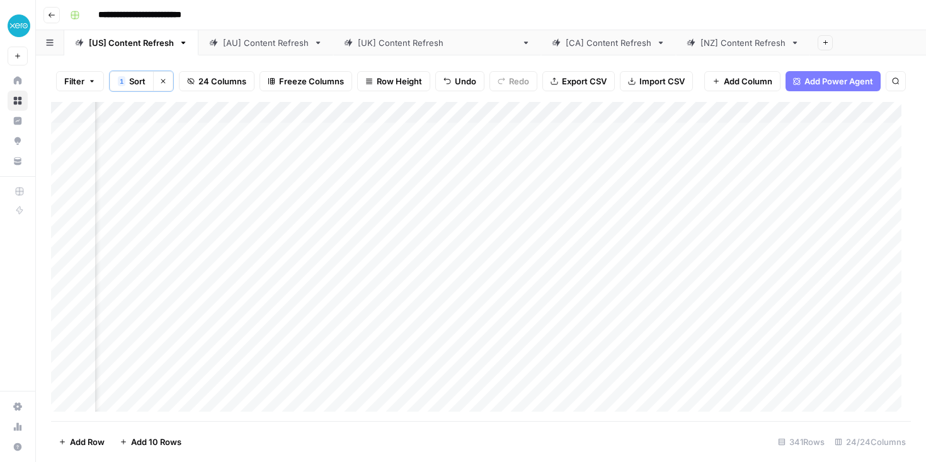
scroll to position [0, 1462]
click at [734, 304] on div "Add Column" at bounding box center [481, 261] width 860 height 319
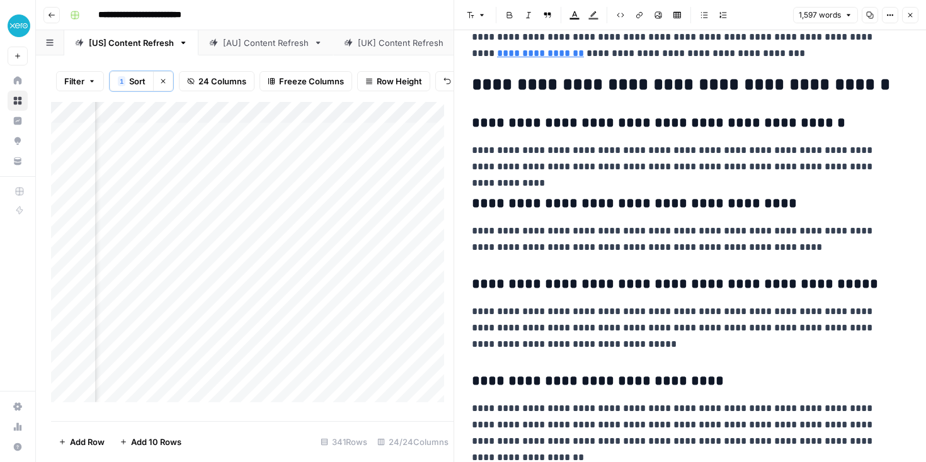
scroll to position [3742, 0]
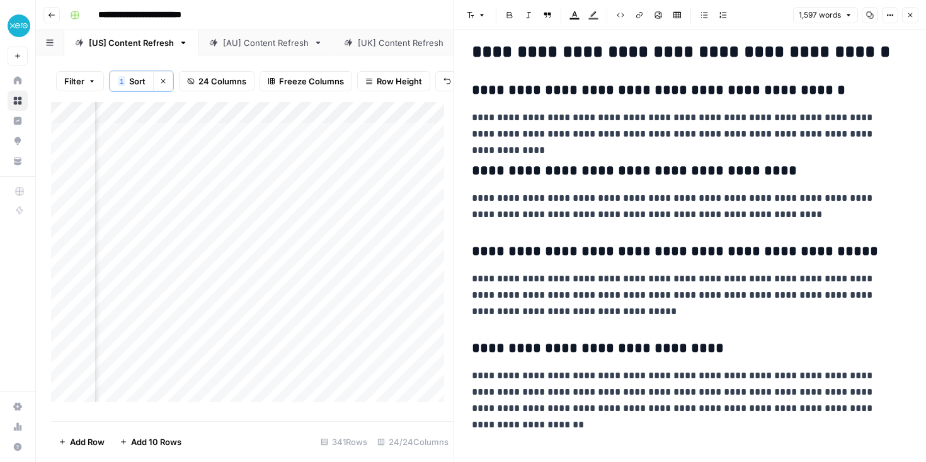
click at [912, 14] on icon "button" at bounding box center [910, 15] width 8 height 8
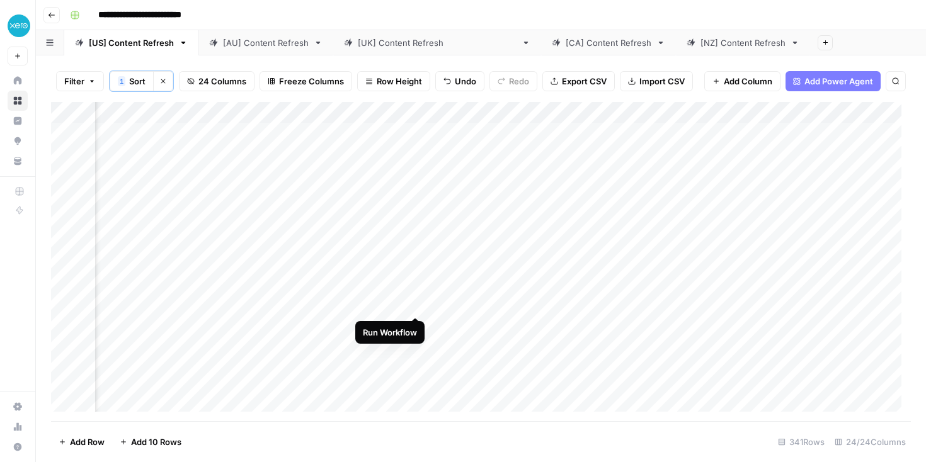
click at [413, 304] on div "Add Column" at bounding box center [481, 261] width 860 height 319
click at [365, 320] on div "Add Column" at bounding box center [481, 261] width 860 height 319
click at [367, 328] on div "Add Column" at bounding box center [481, 261] width 860 height 319
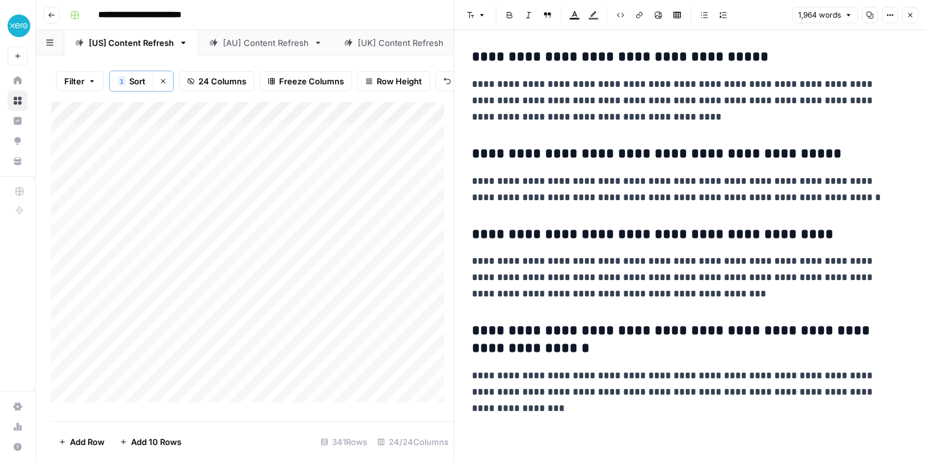
click at [340, 360] on div "Add Column" at bounding box center [252, 257] width 403 height 310
click at [272, 358] on div "Add Column" at bounding box center [252, 257] width 403 height 310
click at [131, 185] on div "Add Column" at bounding box center [252, 257] width 403 height 310
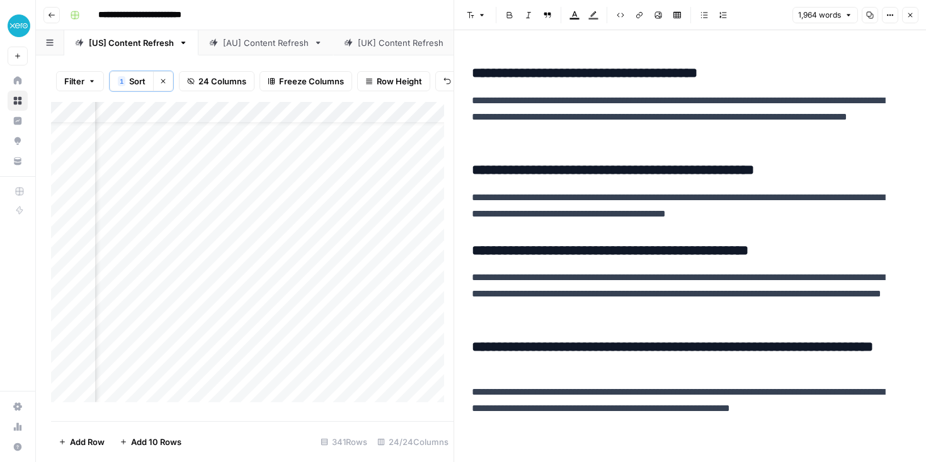
scroll to position [32, 1138]
click at [241, 326] on div "Add Column" at bounding box center [252, 257] width 403 height 310
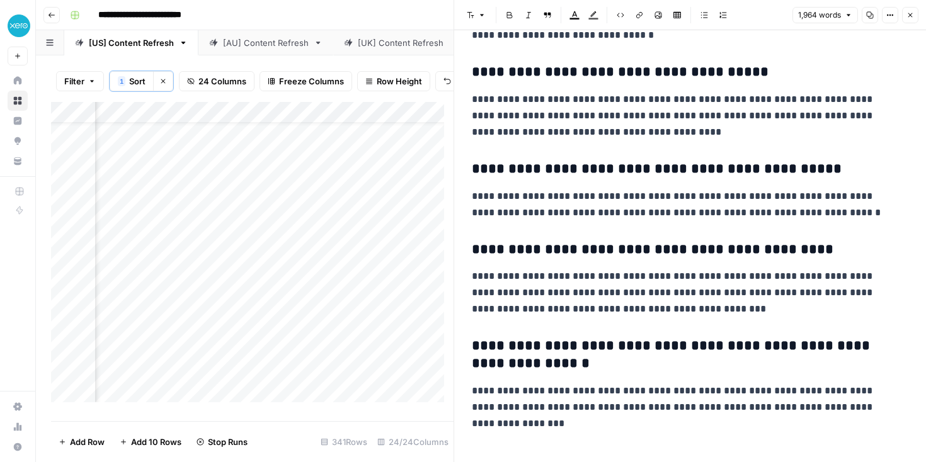
click at [239, 325] on div "Add Column" at bounding box center [252, 257] width 403 height 310
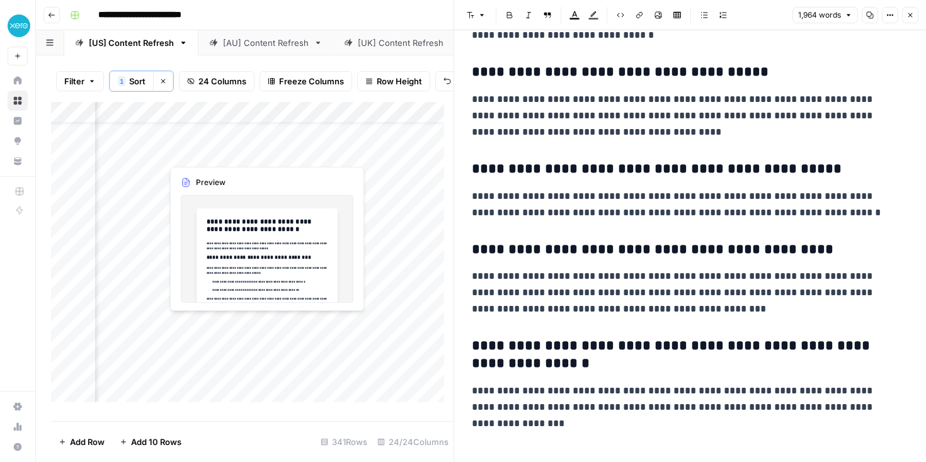
click at [239, 328] on div "Add Column" at bounding box center [252, 257] width 403 height 310
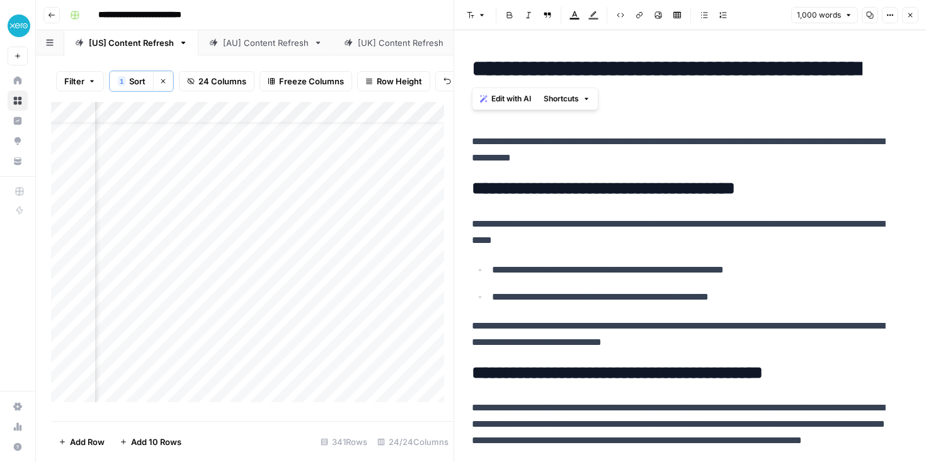
drag, startPoint x: 796, startPoint y: 72, endPoint x: 469, endPoint y: 62, distance: 327.7
copy h1 "**********"
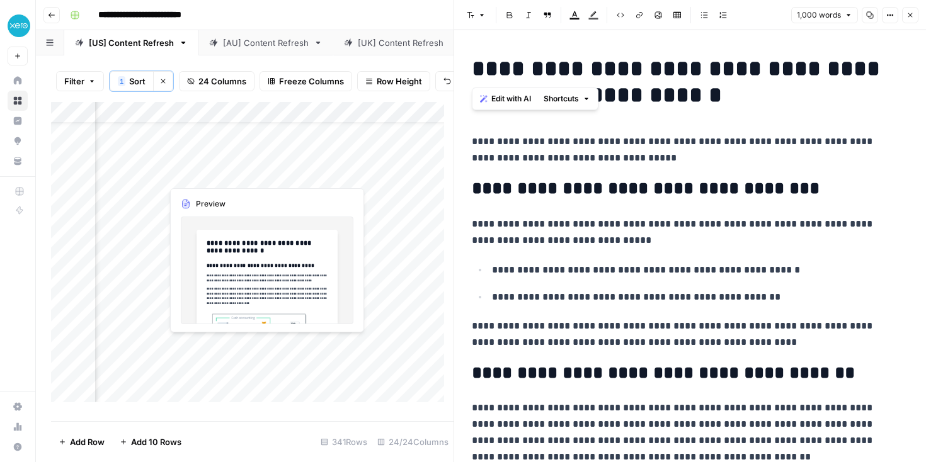
click at [203, 346] on div "Add Column" at bounding box center [252, 257] width 403 height 310
click at [193, 371] on div "Add Column" at bounding box center [252, 257] width 403 height 310
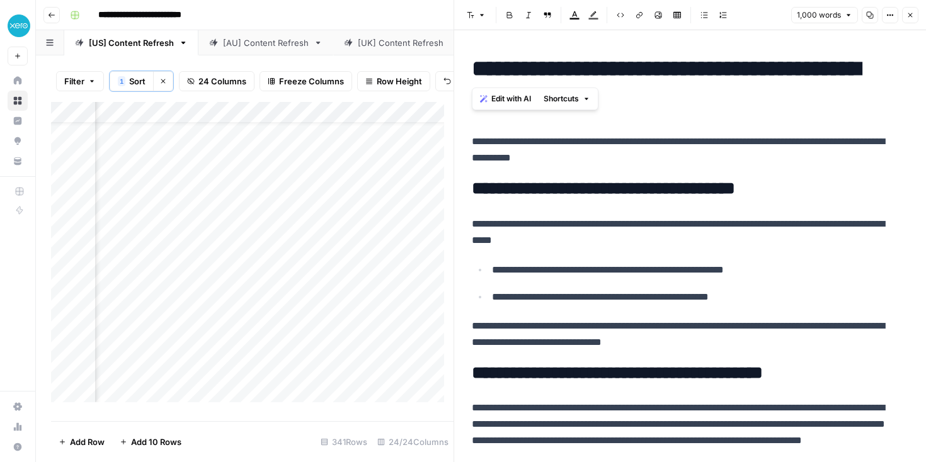
scroll to position [32, 785]
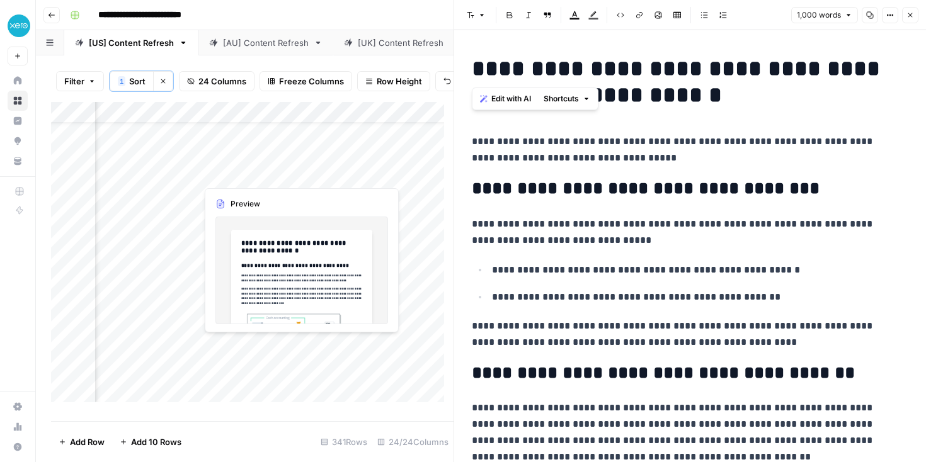
click at [217, 350] on div "Add Column" at bounding box center [252, 257] width 403 height 310
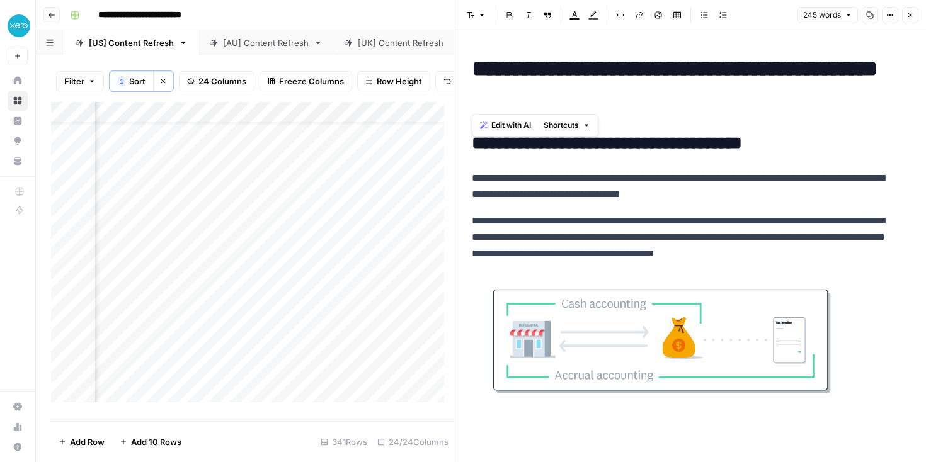
drag, startPoint x: 602, startPoint y: 100, endPoint x: 475, endPoint y: 69, distance: 130.2
click at [475, 69] on h1 "**********" at bounding box center [685, 81] width 427 height 53
click at [652, 79] on h1 "**********" at bounding box center [685, 81] width 427 height 53
click at [195, 345] on div "Add Column" at bounding box center [252, 257] width 403 height 310
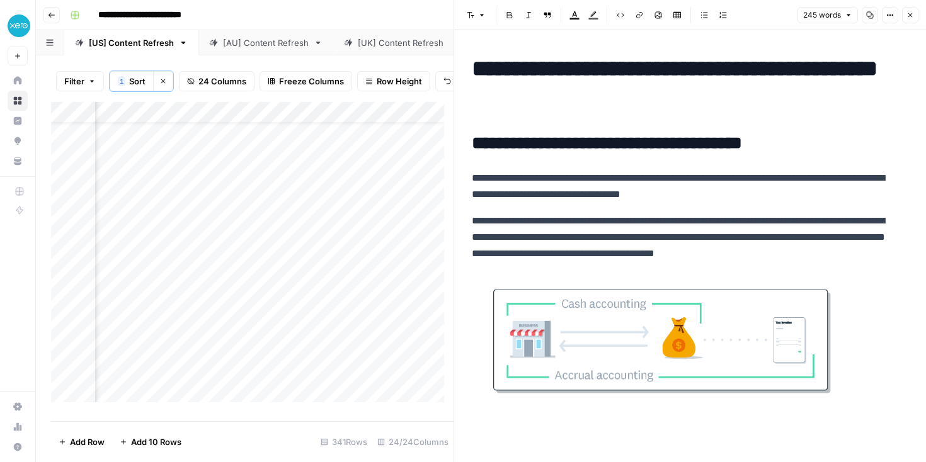
click at [291, 347] on div "Add Column" at bounding box center [252, 257] width 403 height 310
click at [161, 345] on div "Add Column" at bounding box center [252, 257] width 403 height 310
click at [317, 294] on div "Add Column" at bounding box center [252, 257] width 403 height 310
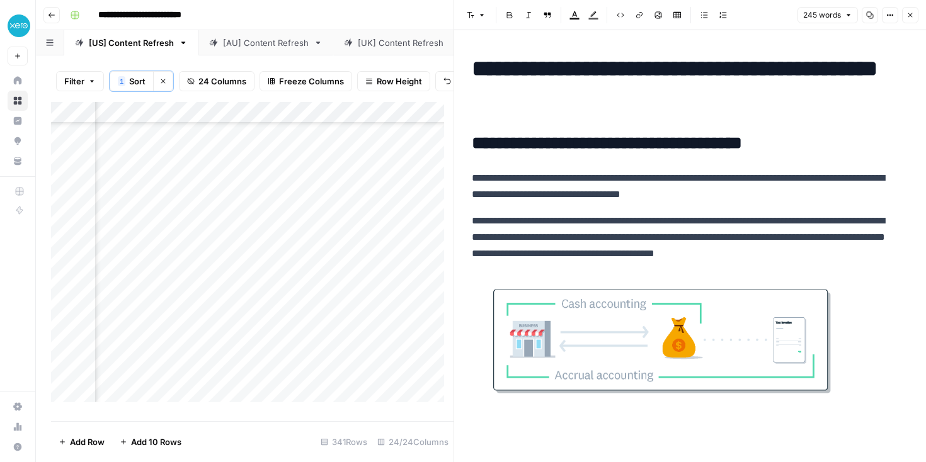
scroll to position [107, 643]
click at [290, 292] on div "Add Column" at bounding box center [252, 257] width 403 height 310
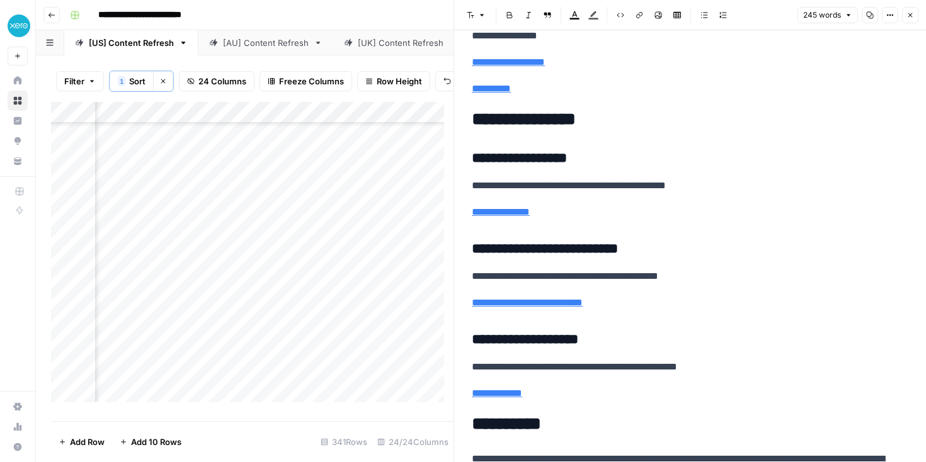
scroll to position [799, 0]
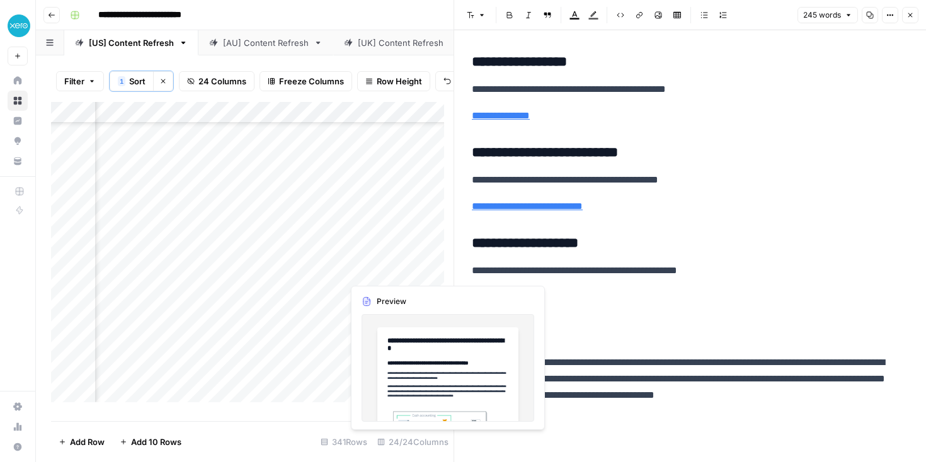
click at [362, 275] on div "Add Column" at bounding box center [252, 257] width 403 height 310
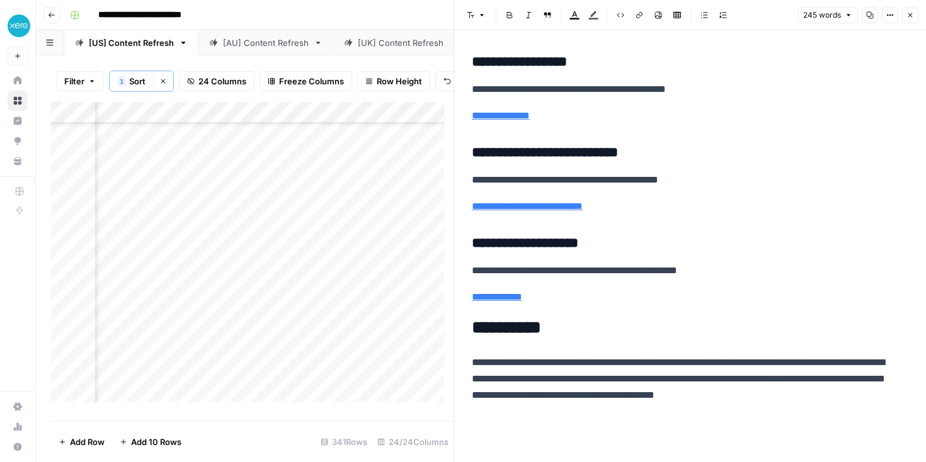
scroll to position [107, 548]
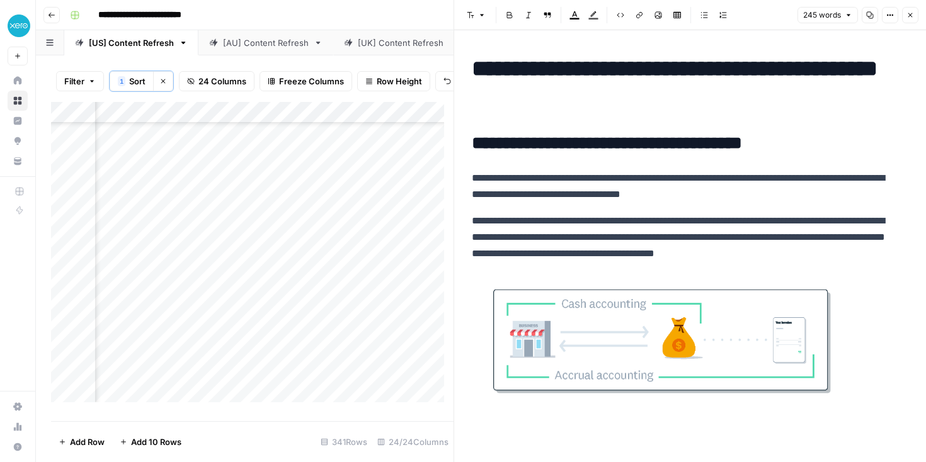
scroll to position [799, 0]
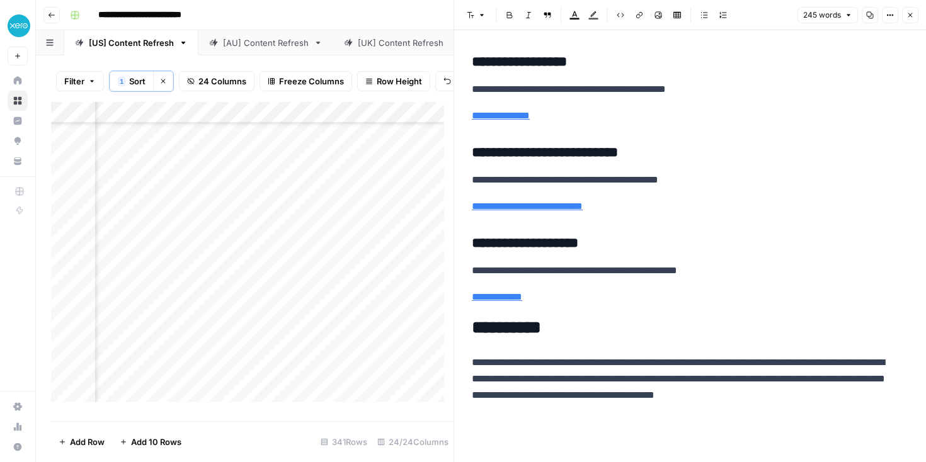
click at [307, 17] on div "**********" at bounding box center [489, 15] width 848 height 20
click at [910, 17] on icon "button" at bounding box center [910, 15] width 8 height 8
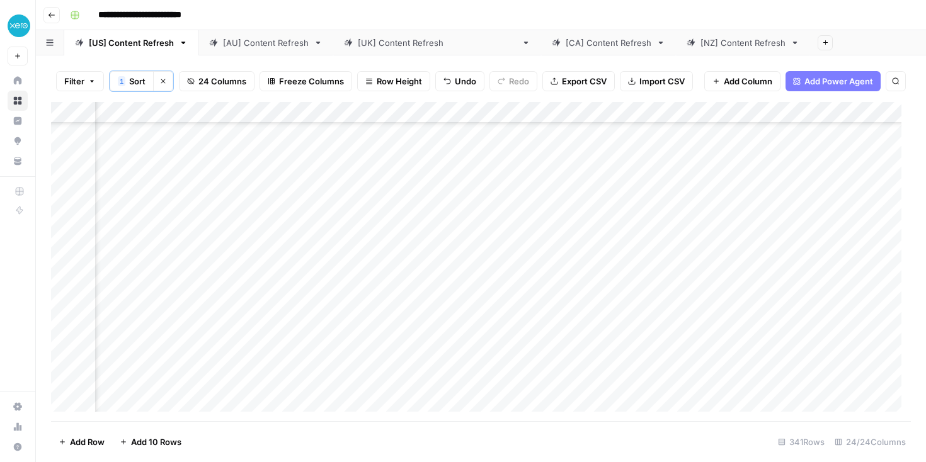
scroll to position [107, 917]
click at [459, 283] on div "Add Column" at bounding box center [481, 261] width 860 height 319
click at [568, 237] on div "Add Column" at bounding box center [481, 261] width 860 height 319
click at [574, 260] on div "Add Column" at bounding box center [481, 261] width 860 height 319
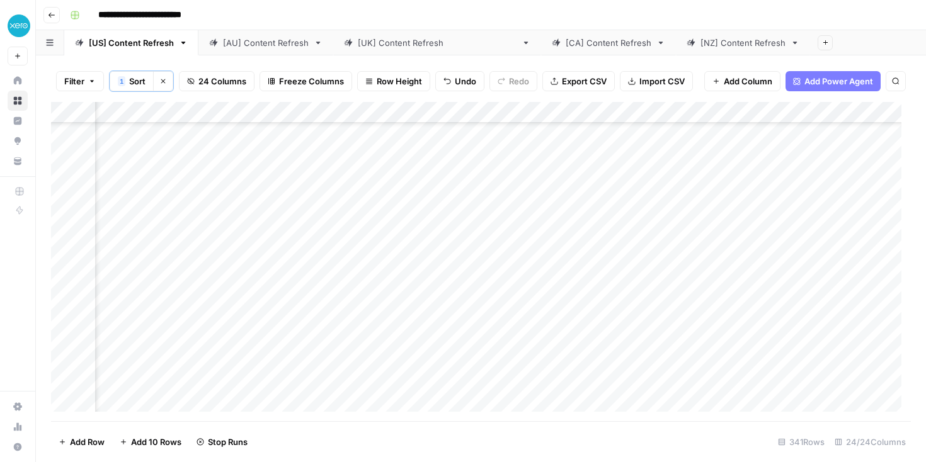
scroll to position [107, 36]
click at [364, 306] on div "Add Column" at bounding box center [481, 261] width 860 height 319
click at [866, 307] on div "Add Column" at bounding box center [481, 261] width 860 height 319
click at [243, 327] on div "Add Column" at bounding box center [481, 261] width 860 height 319
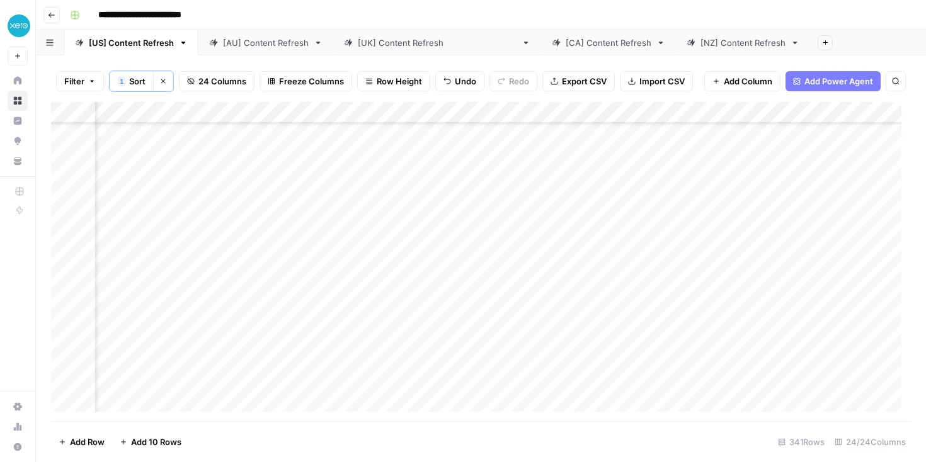
click at [243, 327] on div "Add Column" at bounding box center [481, 261] width 860 height 319
click at [818, 329] on div "Add Column" at bounding box center [481, 261] width 860 height 319
click at [316, 355] on div "Add Column" at bounding box center [481, 261] width 860 height 319
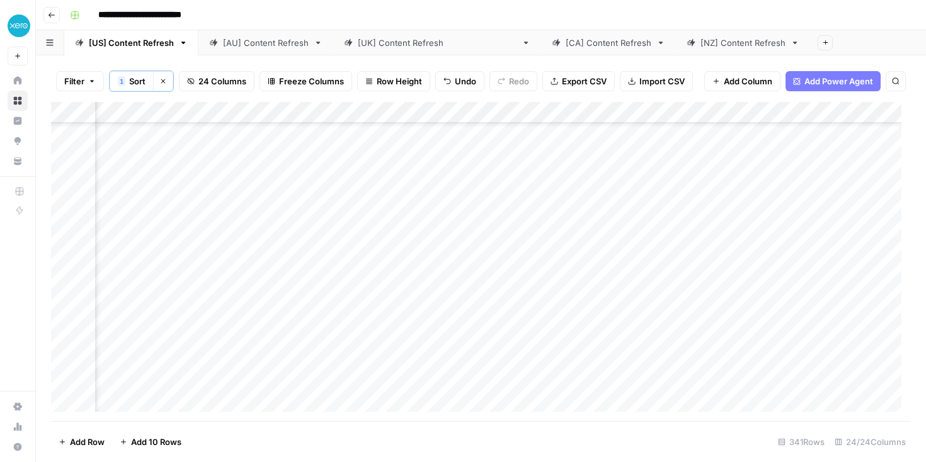
click at [472, 355] on div "Add Column" at bounding box center [481, 261] width 860 height 319
click at [477, 311] on div "Add Column" at bounding box center [481, 261] width 860 height 319
click at [474, 335] on div "Add Column" at bounding box center [481, 261] width 860 height 319
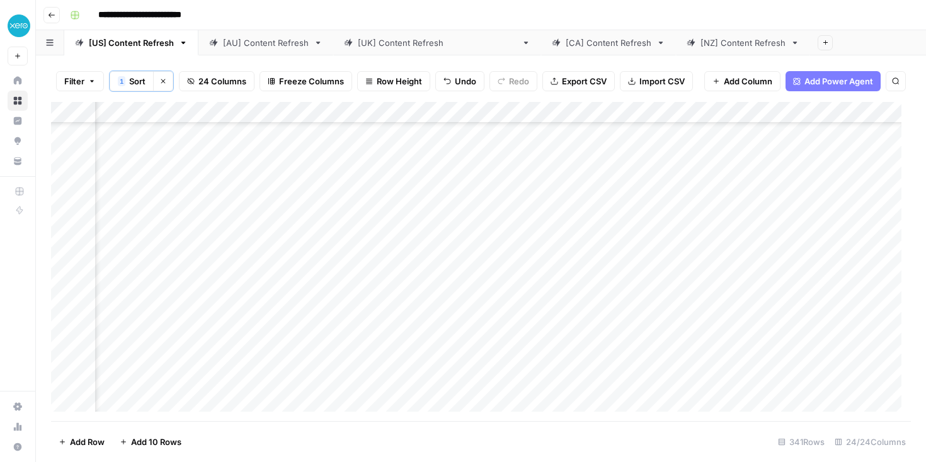
click at [834, 279] on div "Add Column" at bounding box center [481, 261] width 860 height 319
click at [643, 309] on div "Add Column" at bounding box center [481, 261] width 860 height 319
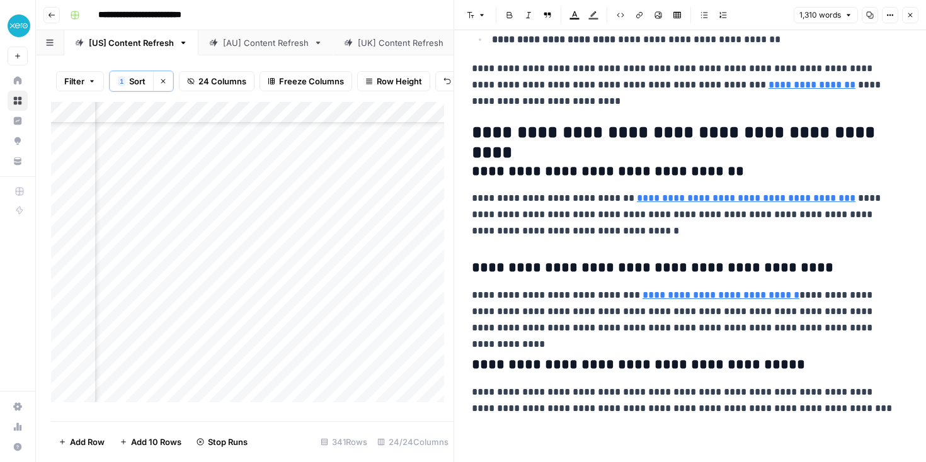
scroll to position [164, 1068]
click at [354, 323] on div "Add Column" at bounding box center [252, 257] width 403 height 310
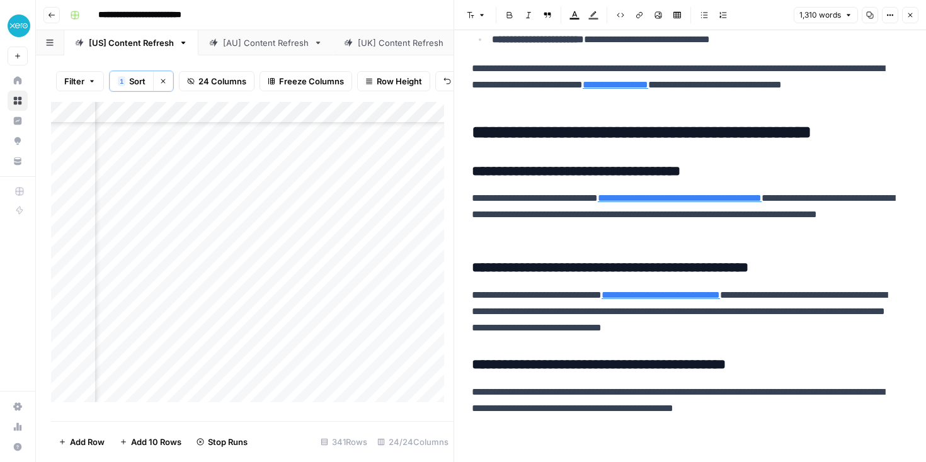
scroll to position [3557, 0]
click at [253, 240] on div "Add Column" at bounding box center [252, 257] width 403 height 310
click at [252, 258] on div "Add Column" at bounding box center [252, 257] width 403 height 310
click at [251, 279] on div "Add Column" at bounding box center [252, 257] width 403 height 310
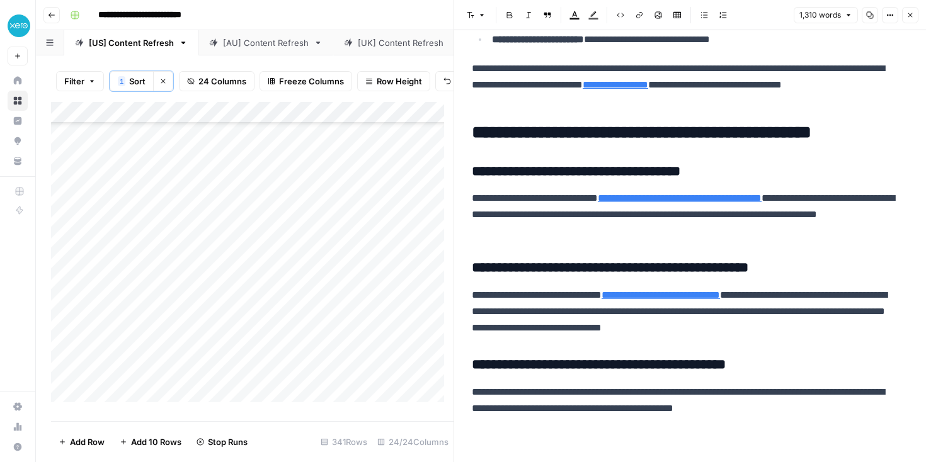
click at [397, 305] on div "Add Column" at bounding box center [252, 257] width 403 height 310
click at [351, 304] on div "Add Column" at bounding box center [252, 257] width 403 height 310
click at [332, 324] on div "Add Column" at bounding box center [252, 257] width 403 height 310
click at [333, 345] on div "Add Column" at bounding box center [252, 257] width 403 height 310
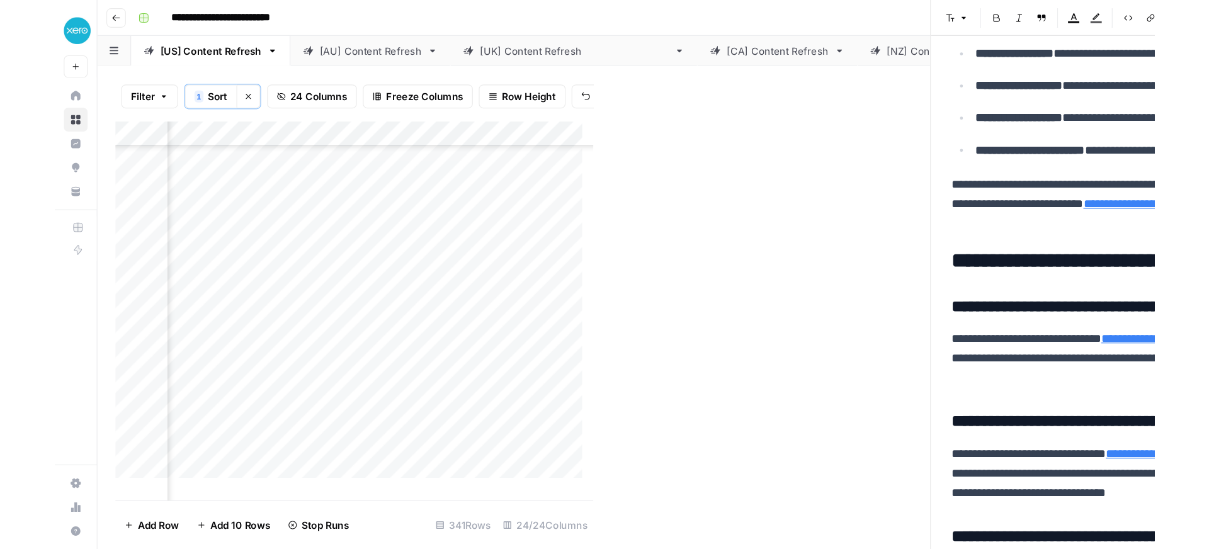
scroll to position [3471, 0]
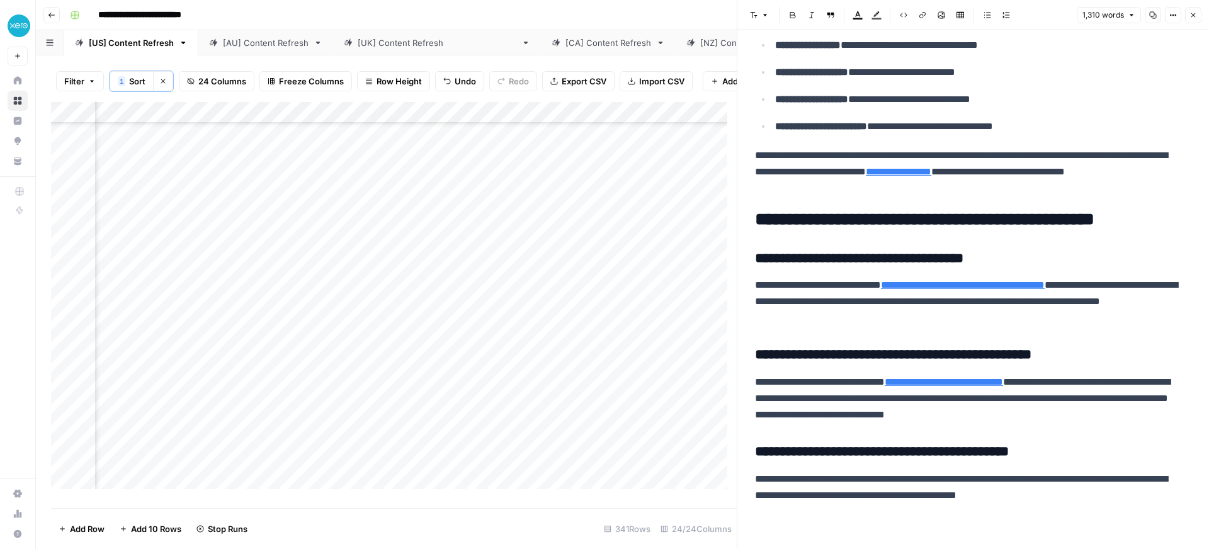
click at [888, 156] on p "**********" at bounding box center [968, 171] width 427 height 49
click at [302, 16] on div "**********" at bounding box center [631, 15] width 1132 height 20
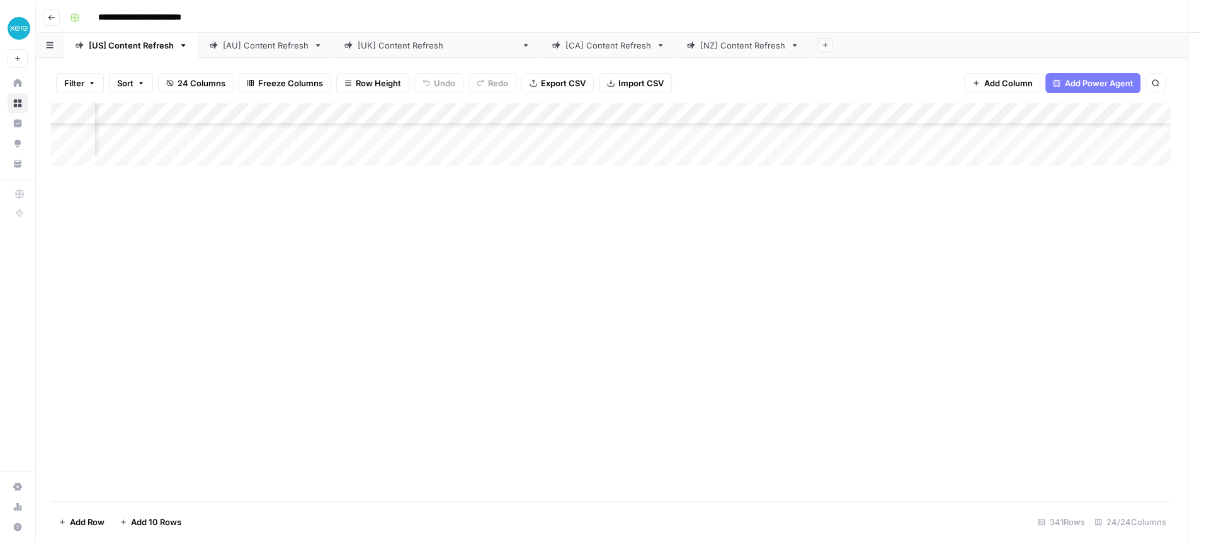
scroll to position [2966, 1612]
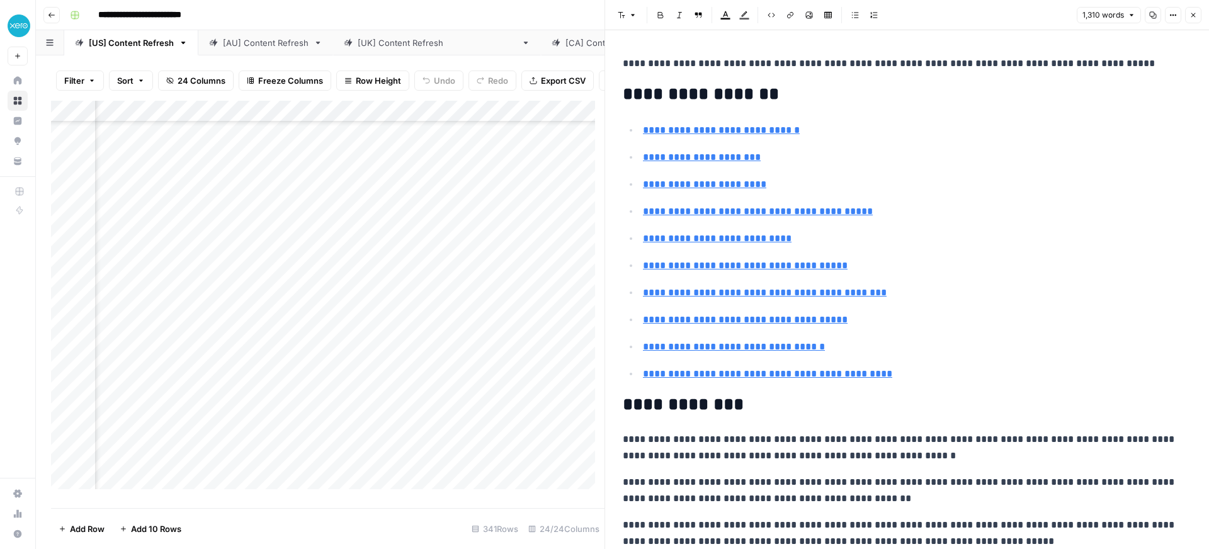
click at [377, 18] on div "**********" at bounding box center [631, 15] width 1132 height 20
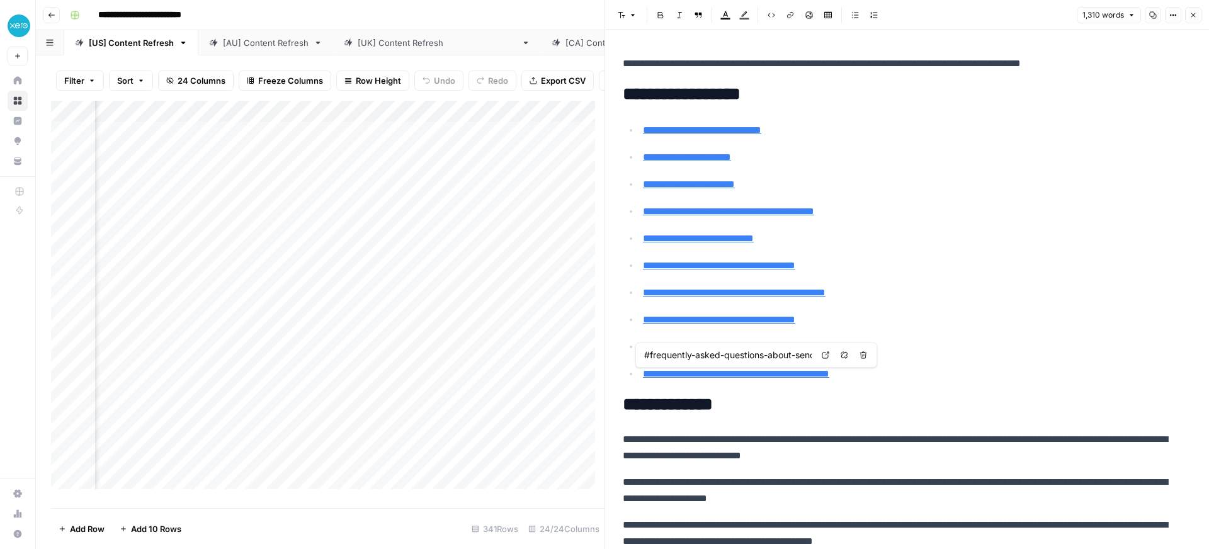
scroll to position [0, 1880]
click at [322, 138] on div "Add Column" at bounding box center [328, 300] width 554 height 398
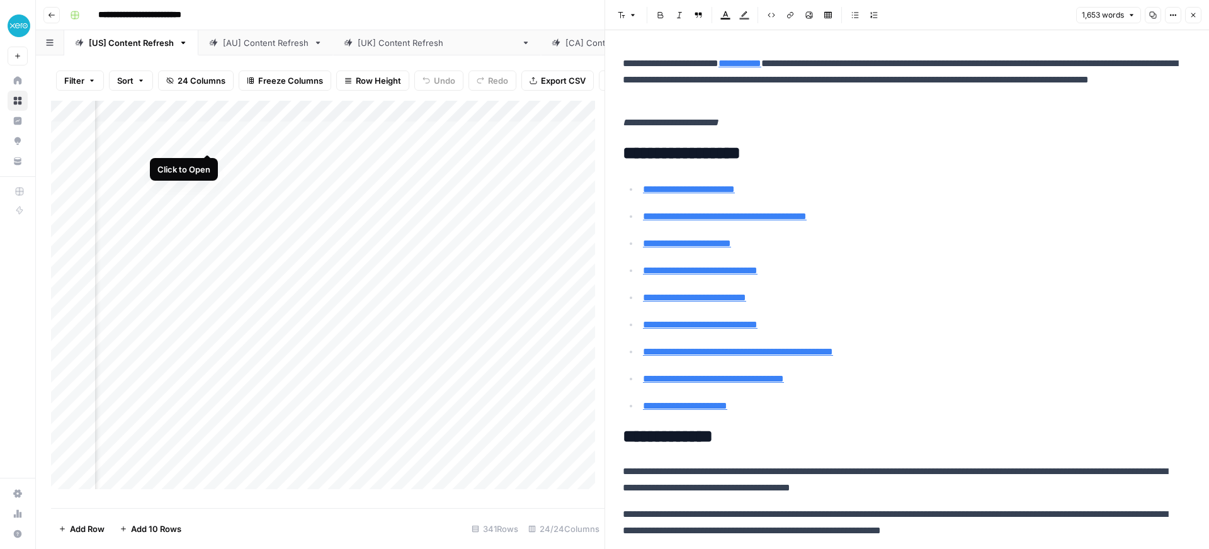
click at [205, 142] on div "Add Column" at bounding box center [328, 300] width 554 height 398
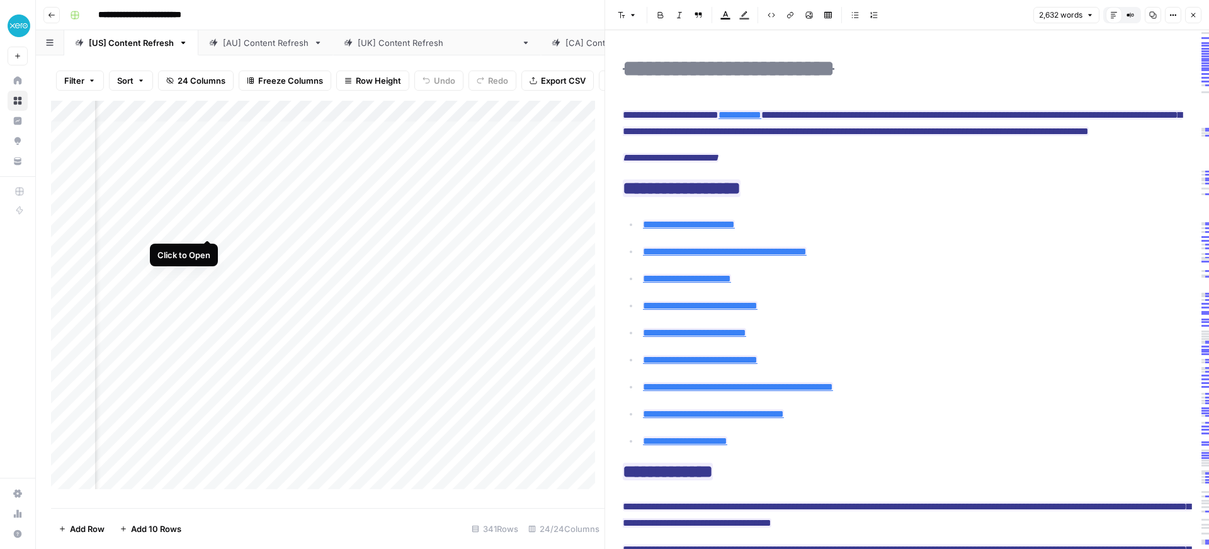
click at [210, 231] on div "Add Column" at bounding box center [328, 300] width 554 height 398
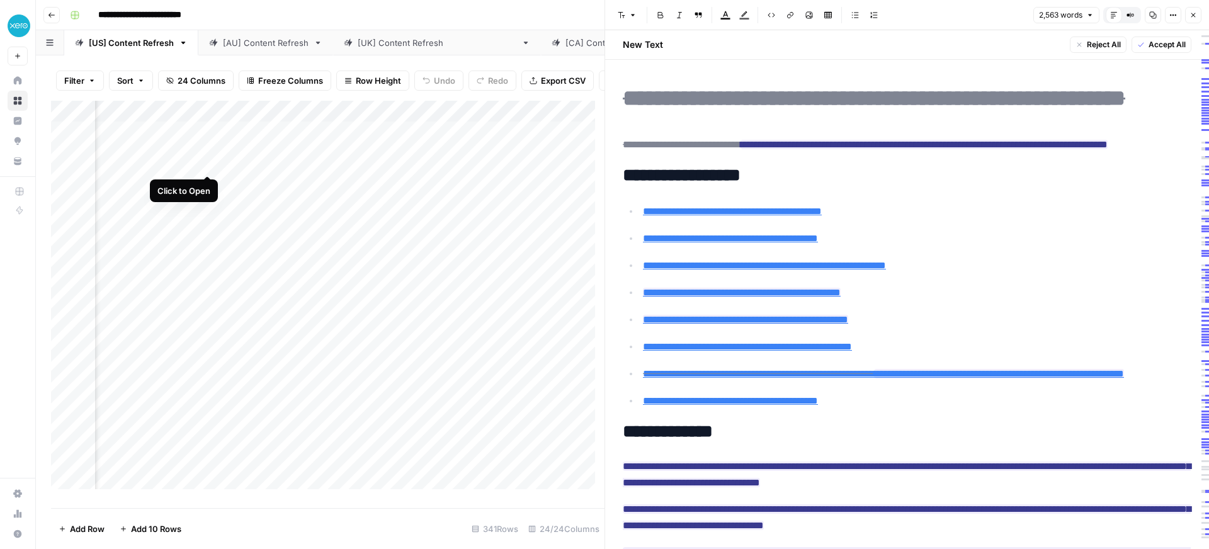
click at [207, 166] on div "Add Column" at bounding box center [328, 300] width 554 height 398
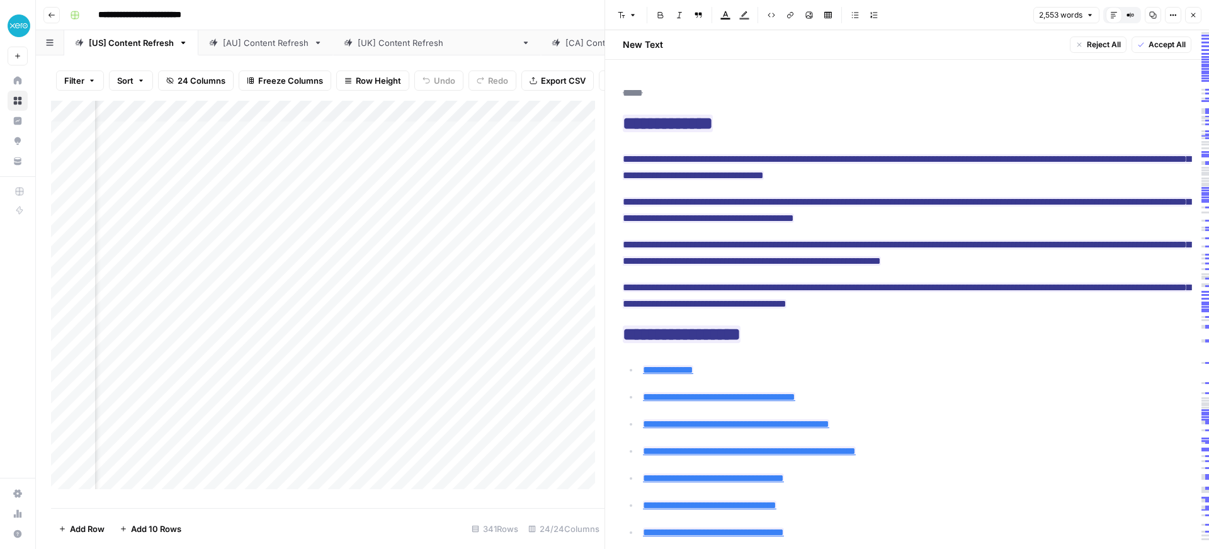
scroll to position [0, 544]
click at [273, 140] on div "Add Column" at bounding box center [328, 300] width 554 height 398
click at [287, 123] on div "Add Column" at bounding box center [328, 300] width 554 height 398
click at [290, 203] on span "Sort Descending" at bounding box center [319, 209] width 110 height 13
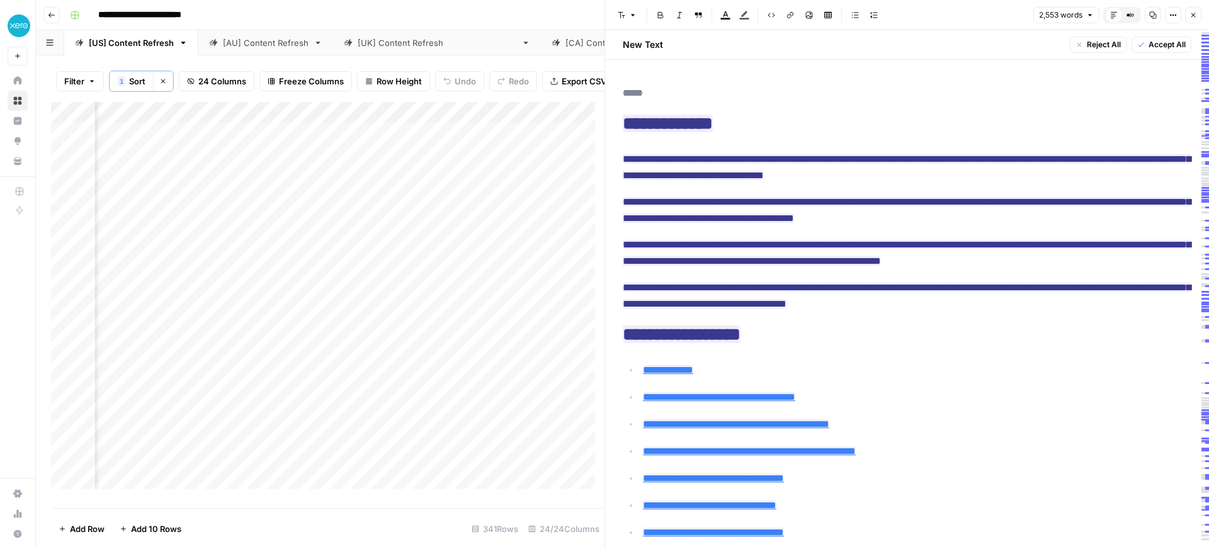
click at [367, 144] on div "Add Column" at bounding box center [328, 300] width 554 height 397
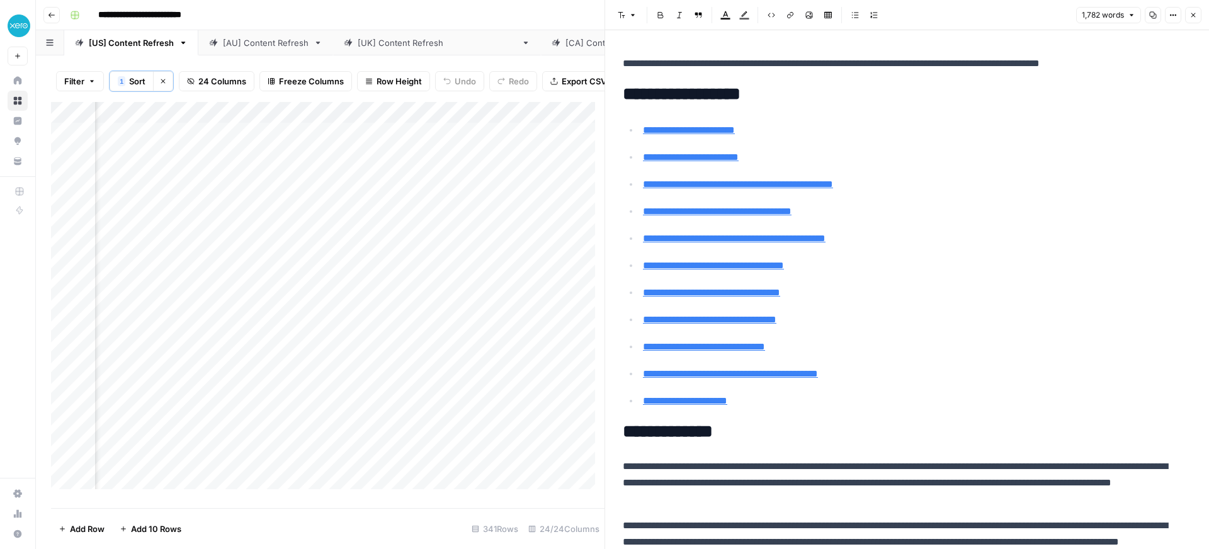
click at [239, 146] on div "Add Column" at bounding box center [328, 300] width 554 height 397
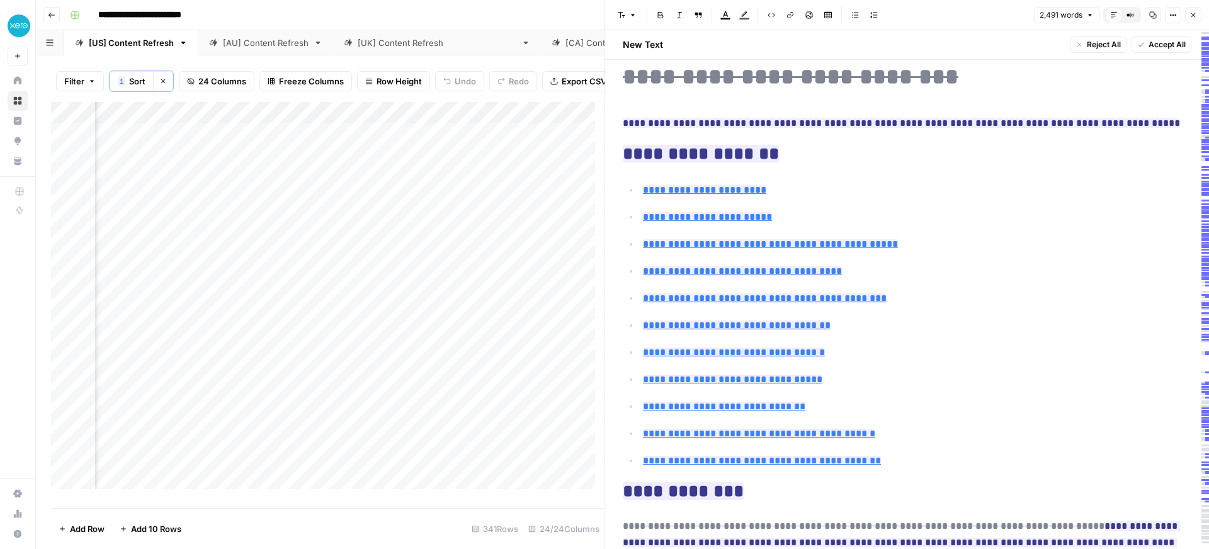
scroll to position [23, 0]
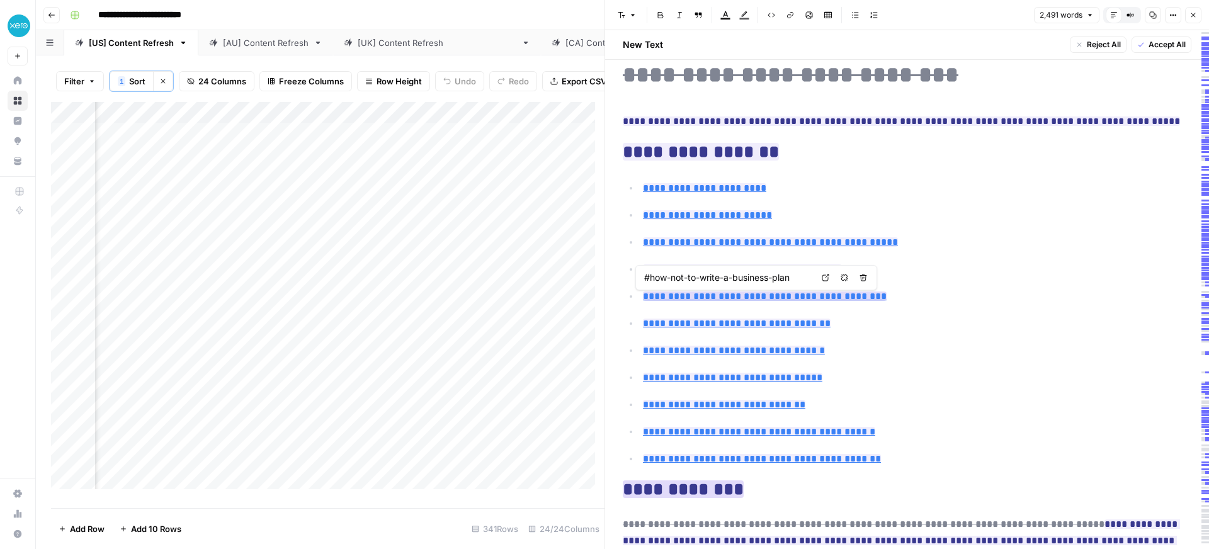
type input "#frequently-asked-questions-about-business-plans"
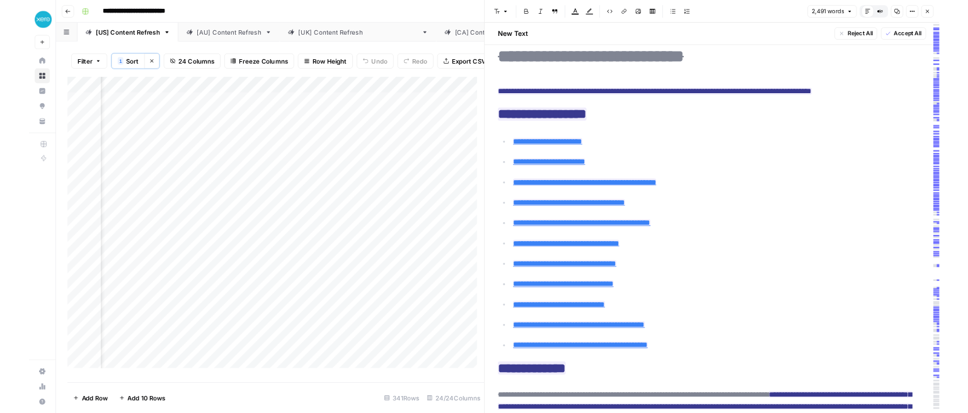
scroll to position [0, 1311]
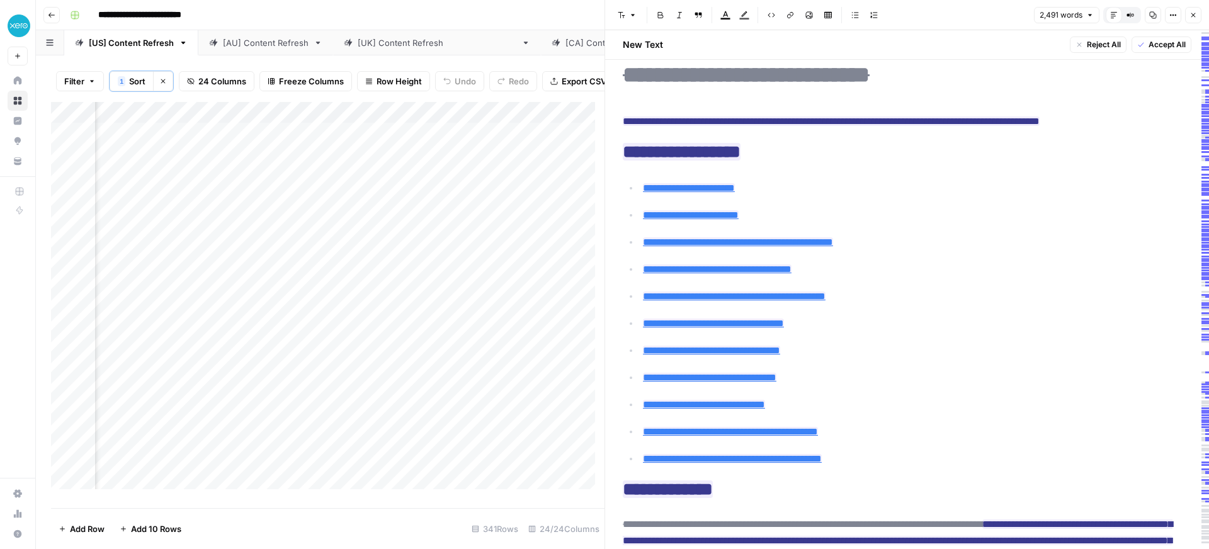
click at [1197, 14] on button "Close" at bounding box center [1194, 15] width 16 height 16
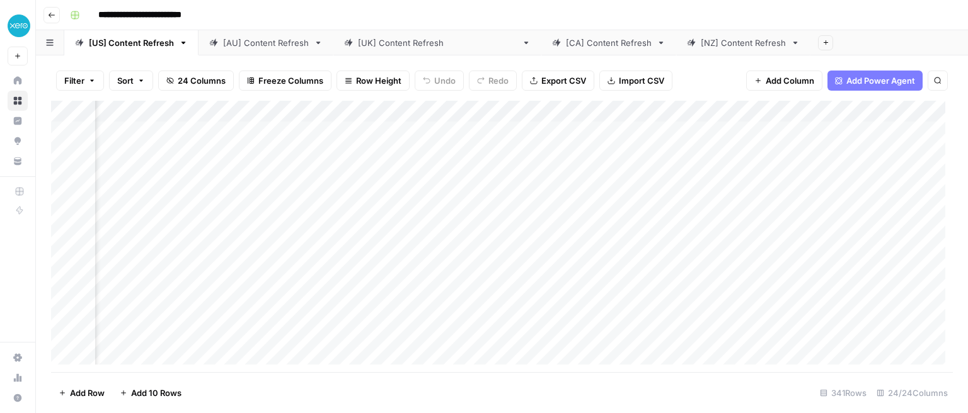
scroll to position [0, 1031]
click at [379, 176] on div "Add Column" at bounding box center [501, 236] width 901 height 271
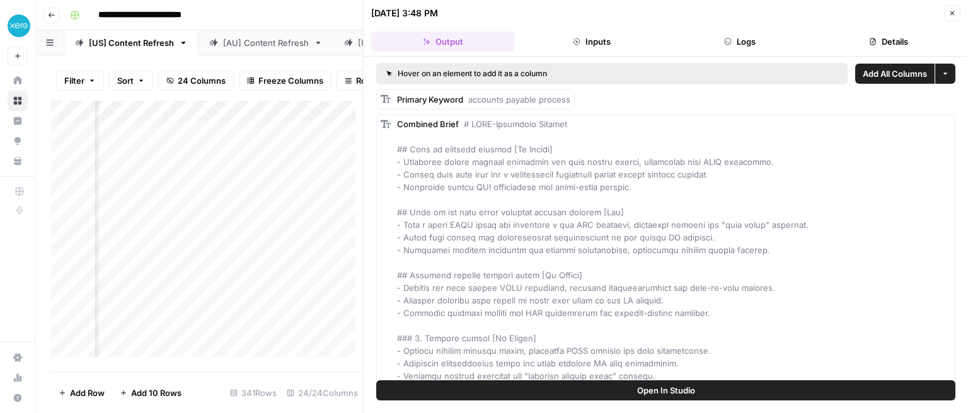
click at [953, 9] on icon "button" at bounding box center [952, 13] width 8 height 8
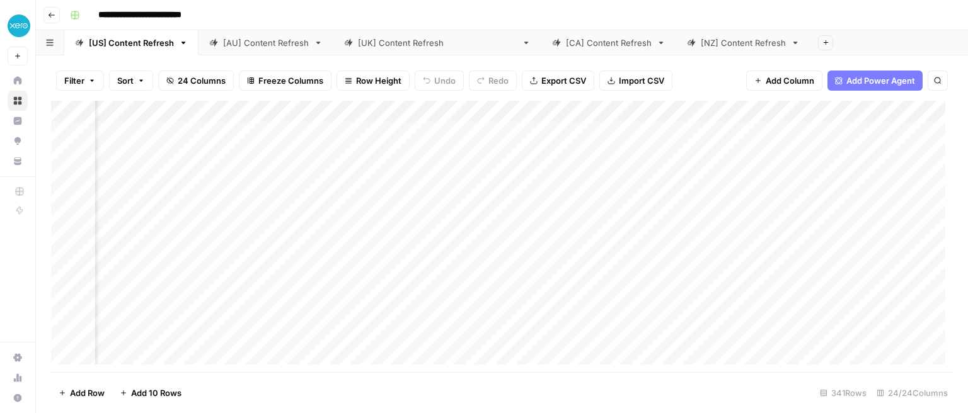
click at [495, 174] on div "Add Column" at bounding box center [501, 236] width 901 height 271
click at [552, 174] on div "Add Column" at bounding box center [501, 236] width 901 height 271
click at [622, 176] on div "Add Column" at bounding box center [501, 236] width 901 height 271
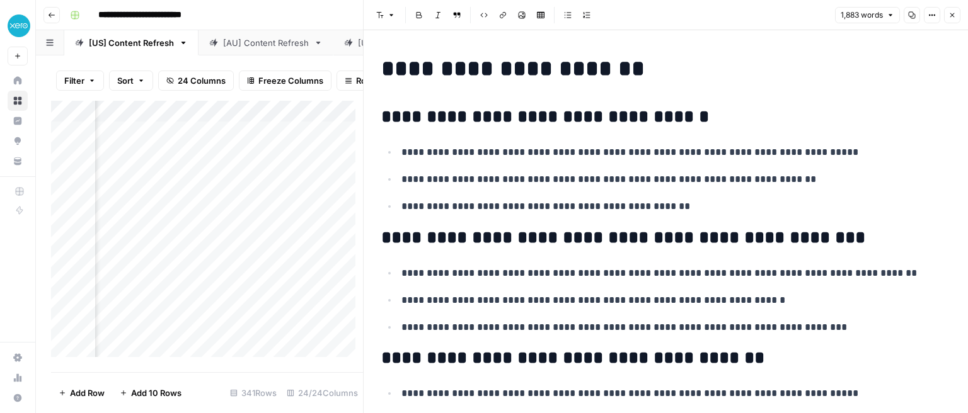
click at [954, 13] on icon "button" at bounding box center [952, 15] width 8 height 8
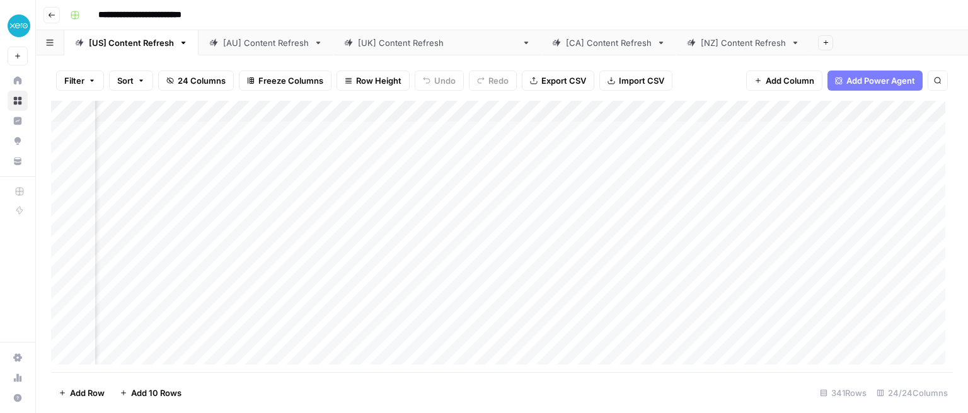
scroll to position [0, 1475]
click at [512, 173] on div "Add Column" at bounding box center [501, 236] width 901 height 271
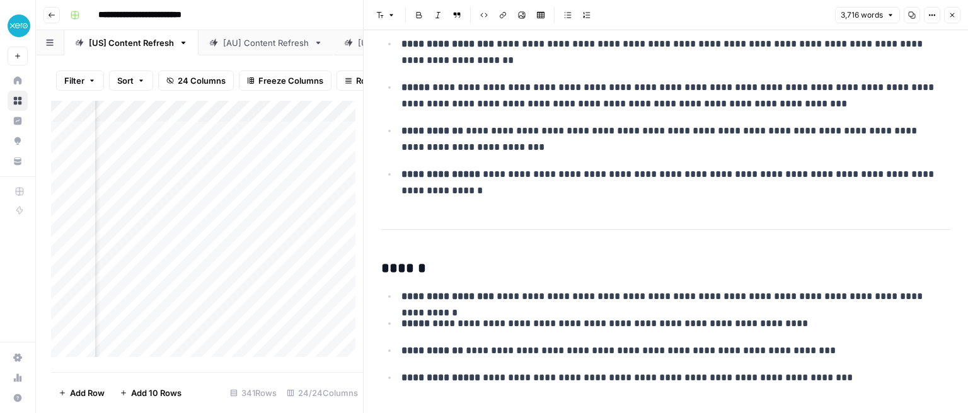
scroll to position [88, 0]
click at [952, 15] on icon "button" at bounding box center [952, 15] width 4 height 4
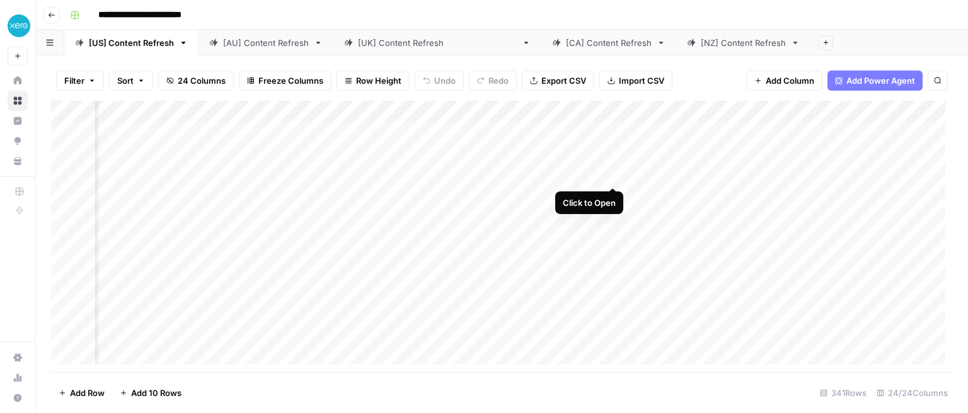
click at [615, 177] on div "Add Column" at bounding box center [501, 236] width 901 height 271
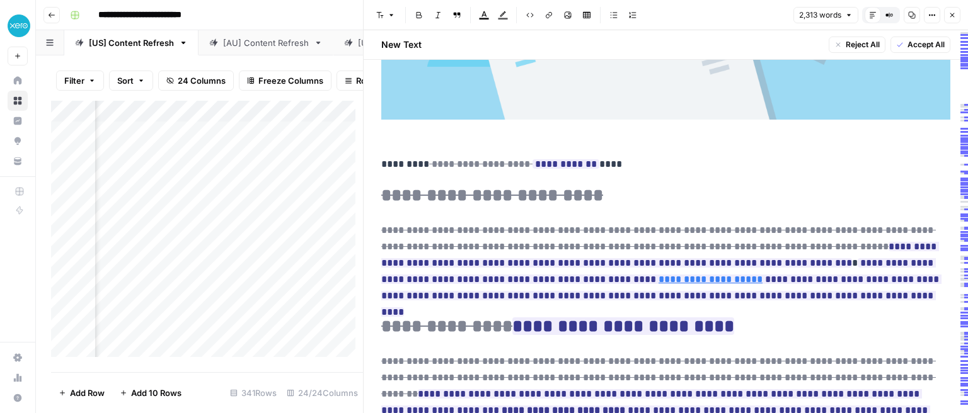
scroll to position [831, 0]
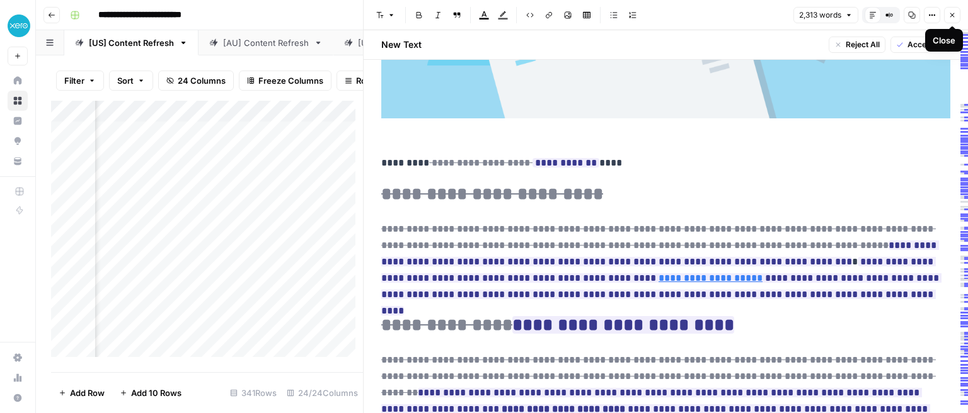
click at [953, 18] on icon "button" at bounding box center [952, 15] width 8 height 8
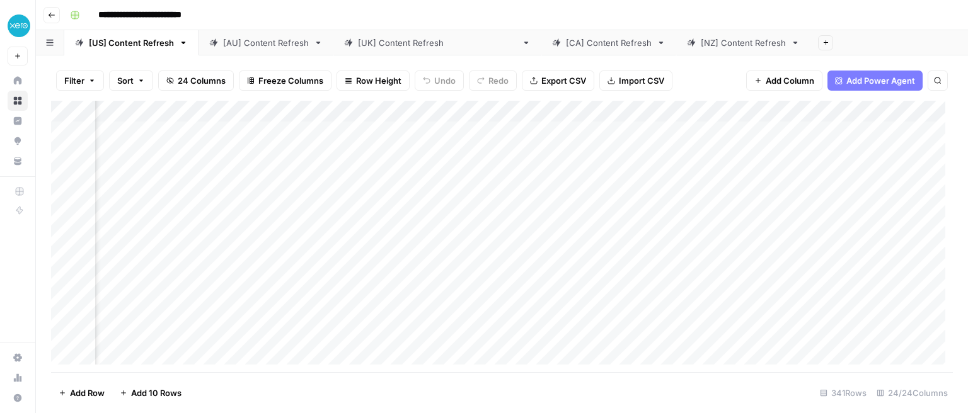
click at [740, 175] on div "Add Column" at bounding box center [501, 236] width 901 height 271
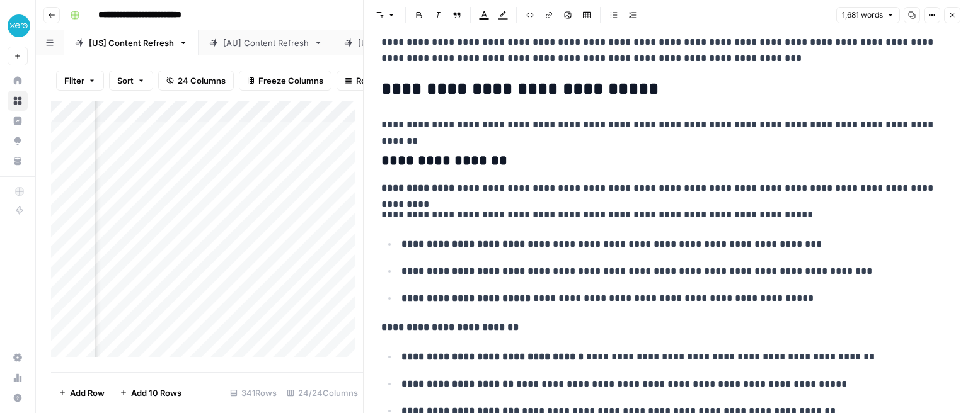
scroll to position [1454, 0]
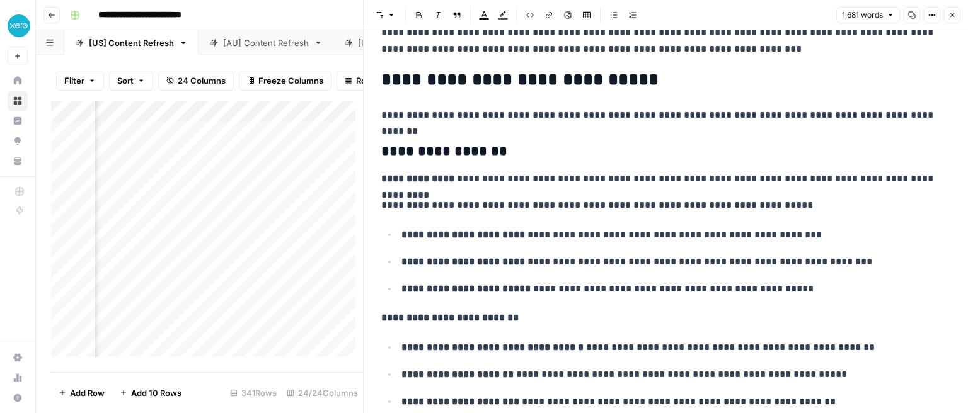
click at [953, 19] on button "Close" at bounding box center [952, 15] width 16 height 16
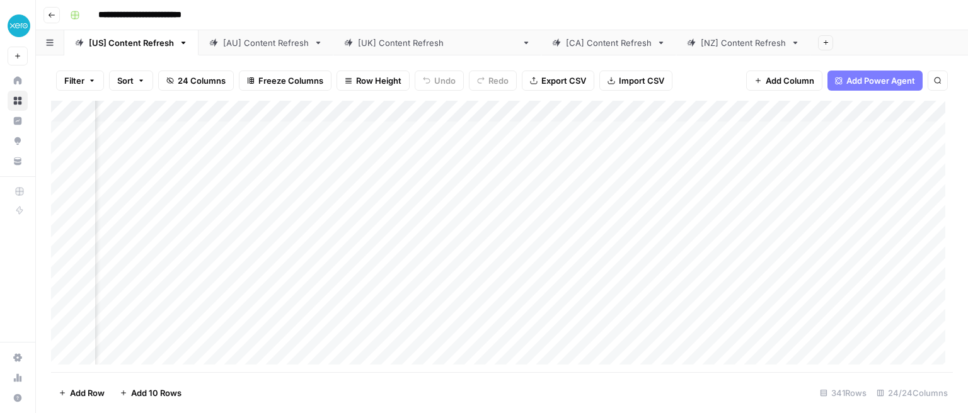
scroll to position [0, 1808]
click at [846, 215] on div "Add Column" at bounding box center [501, 236] width 901 height 271
click at [843, 299] on div "Add Column" at bounding box center [501, 236] width 901 height 271
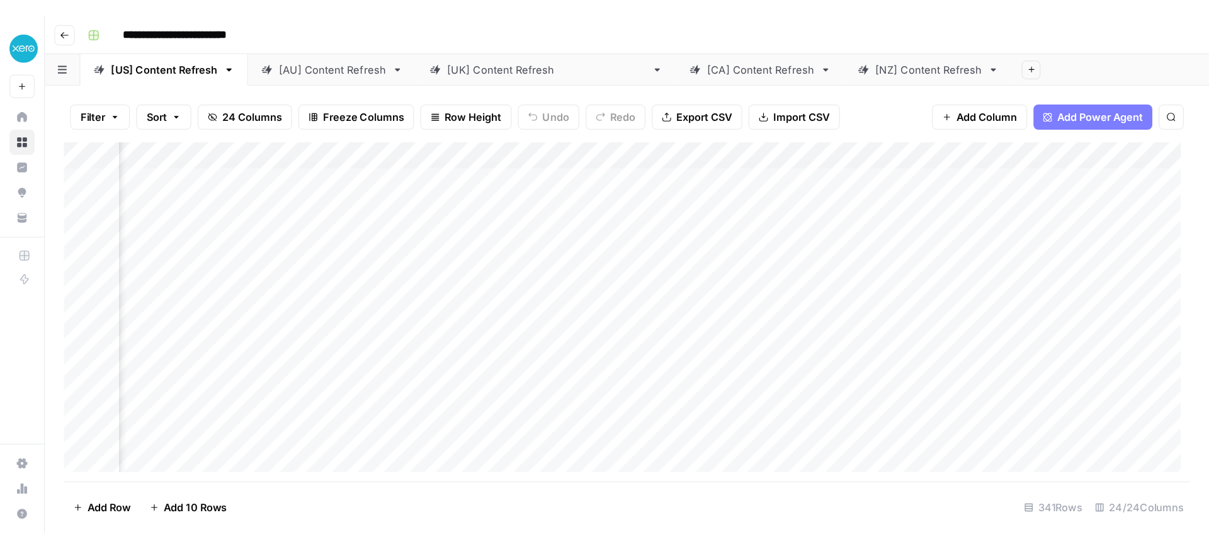
scroll to position [0, 249]
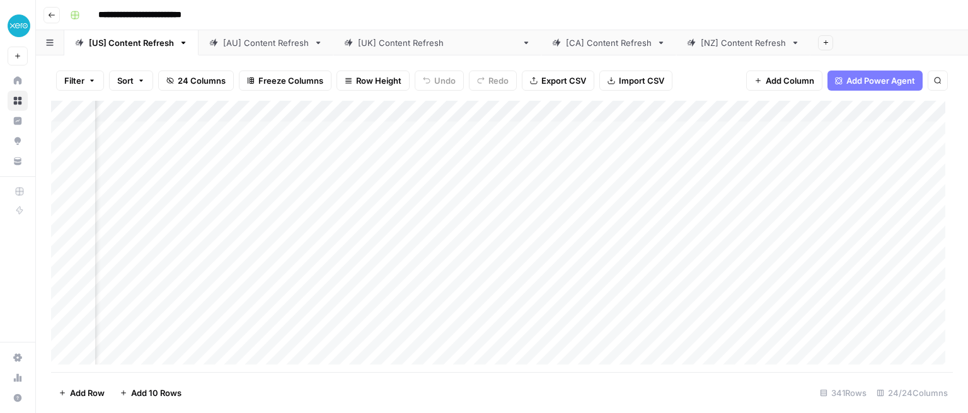
click at [237, 114] on div "Add Column" at bounding box center [501, 236] width 901 height 271
click at [561, 119] on div "Add Column" at bounding box center [501, 236] width 901 height 271
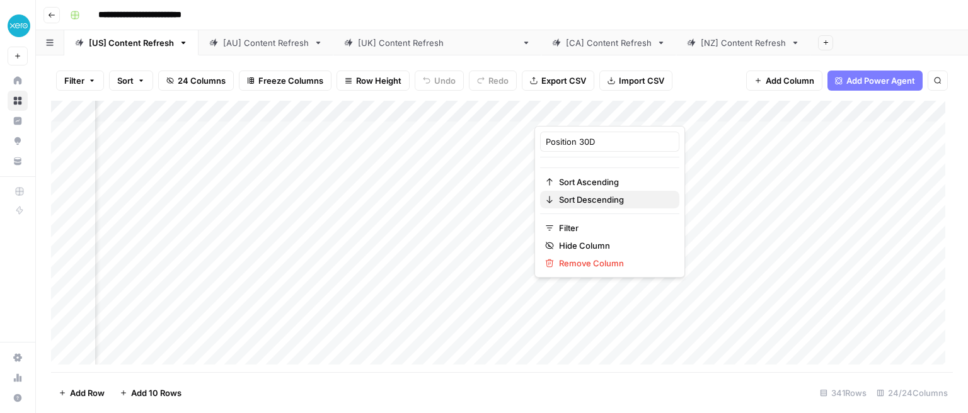
click at [569, 201] on span "Sort Descending" at bounding box center [614, 199] width 110 height 13
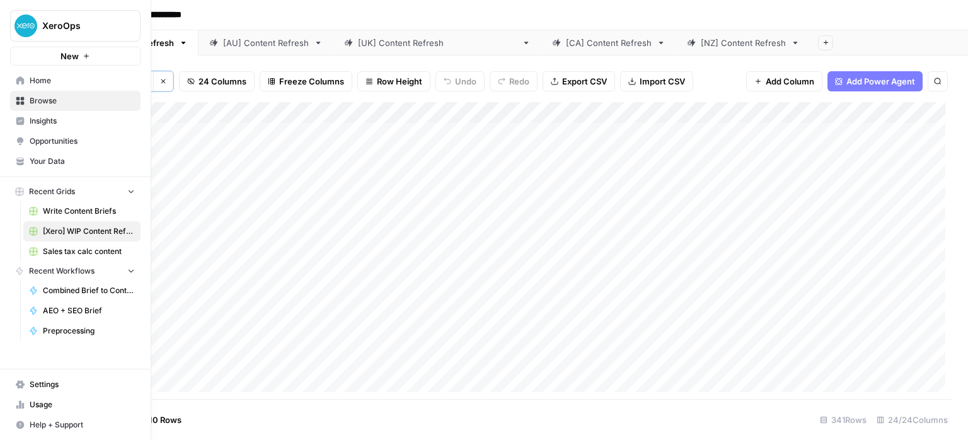
click at [37, 76] on span "Home" at bounding box center [82, 80] width 105 height 11
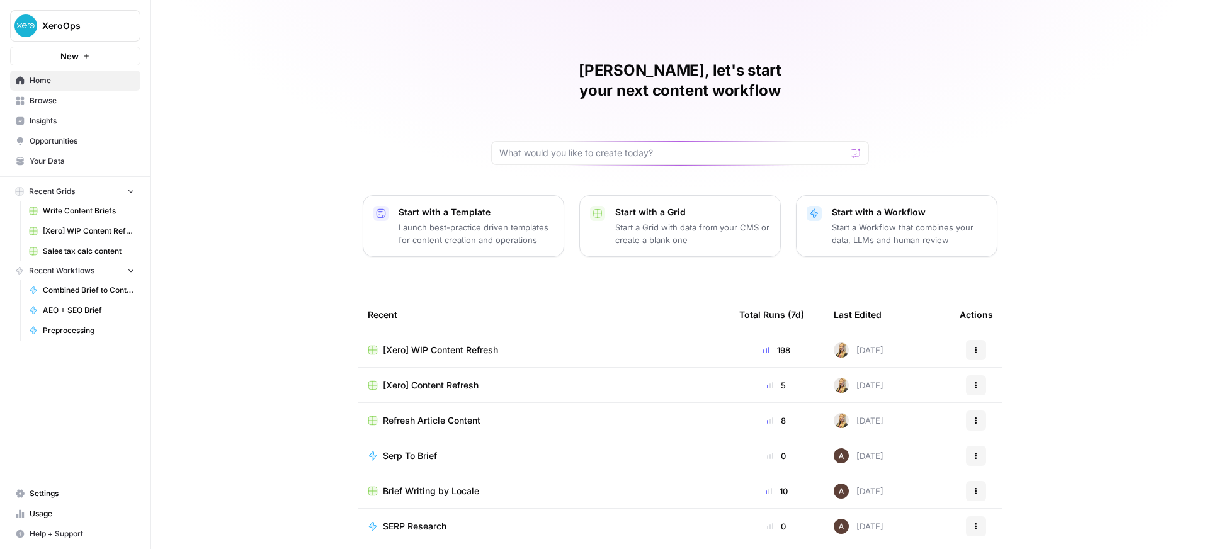
click at [1092, 79] on div "[PERSON_NAME], let's start your next content workflow Start with a Template Lau…" at bounding box center [680, 300] width 1058 height 600
